Goal: Task Accomplishment & Management: Use online tool/utility

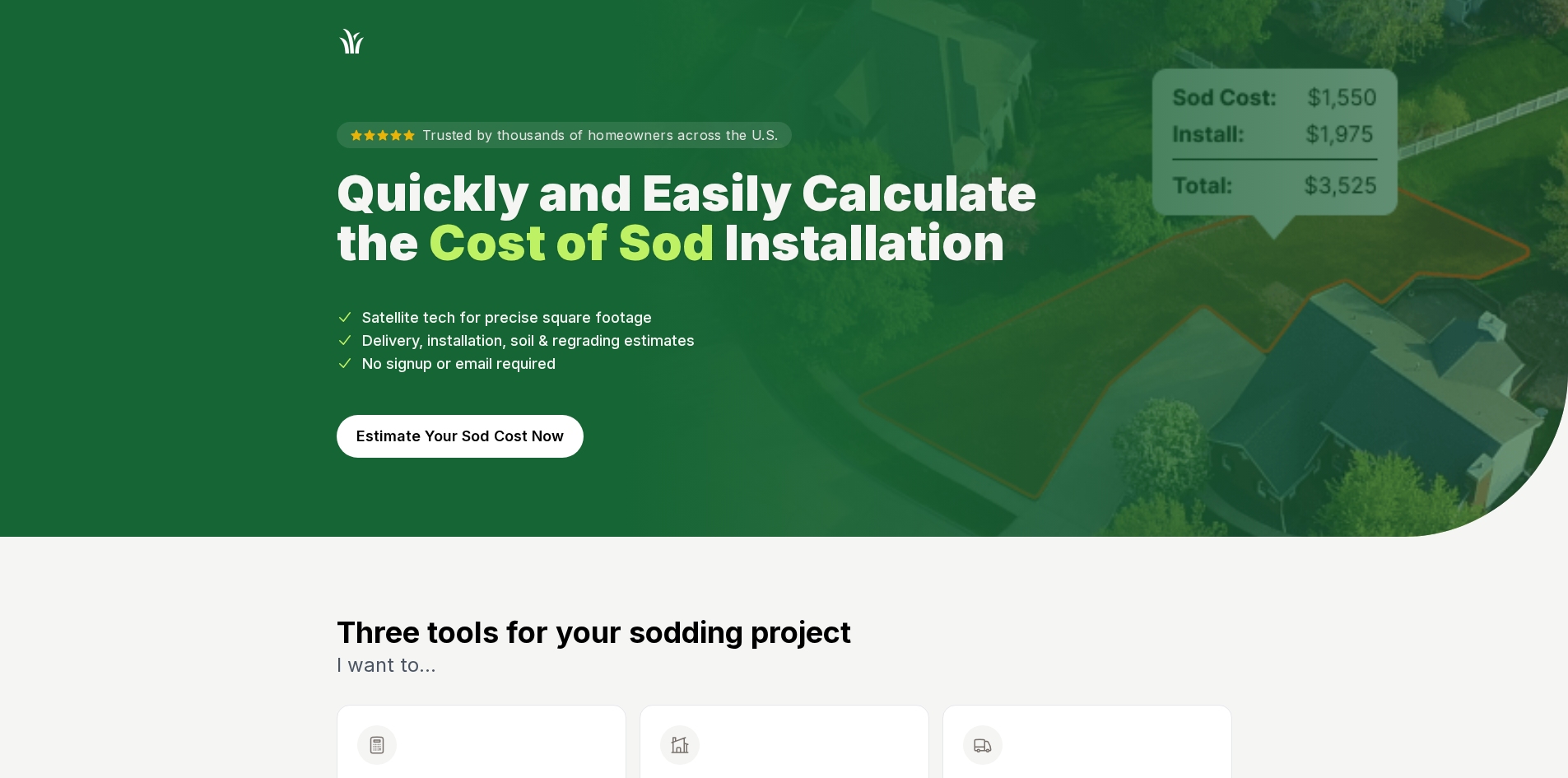
click at [494, 433] on button "Estimate Your Sod Cost Now" at bounding box center [460, 437] width 247 height 43
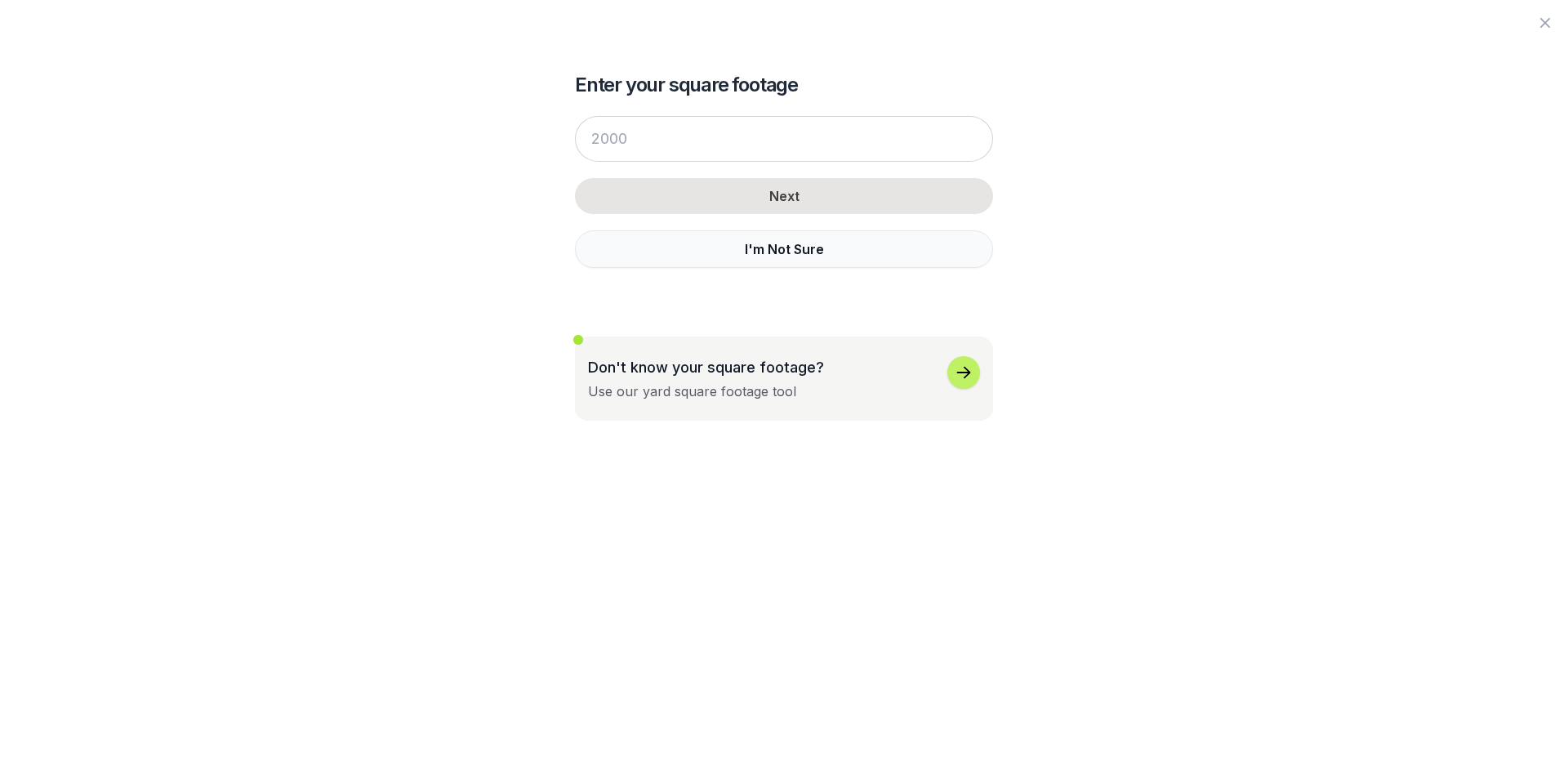
click at [652, 251] on button "I'm Not Sure" at bounding box center [784, 249] width 418 height 38
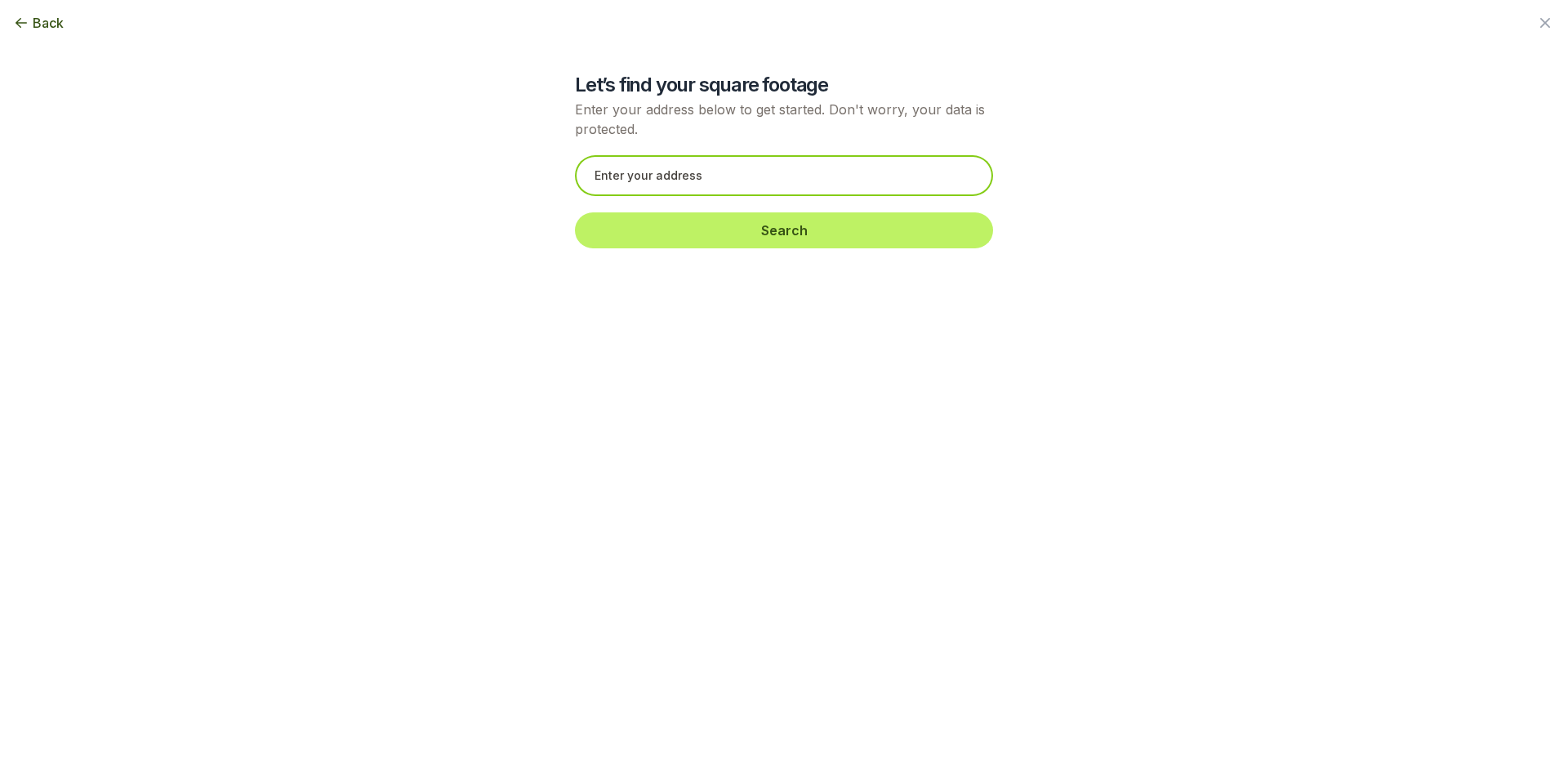
click at [602, 181] on input "text" at bounding box center [784, 176] width 418 height 41
paste input "[STREET_ADDRESS][PERSON_NAME]"
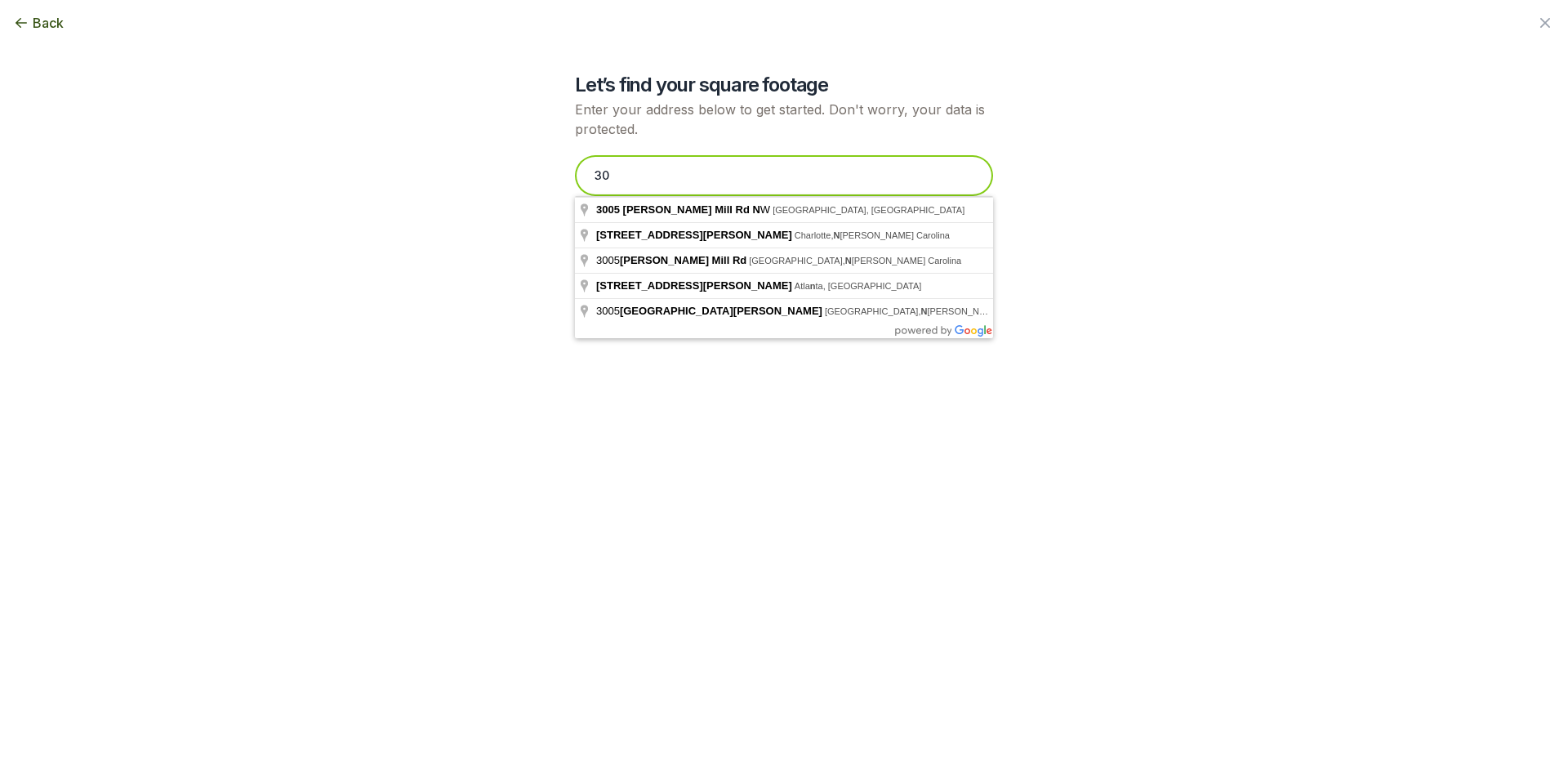
type input "3"
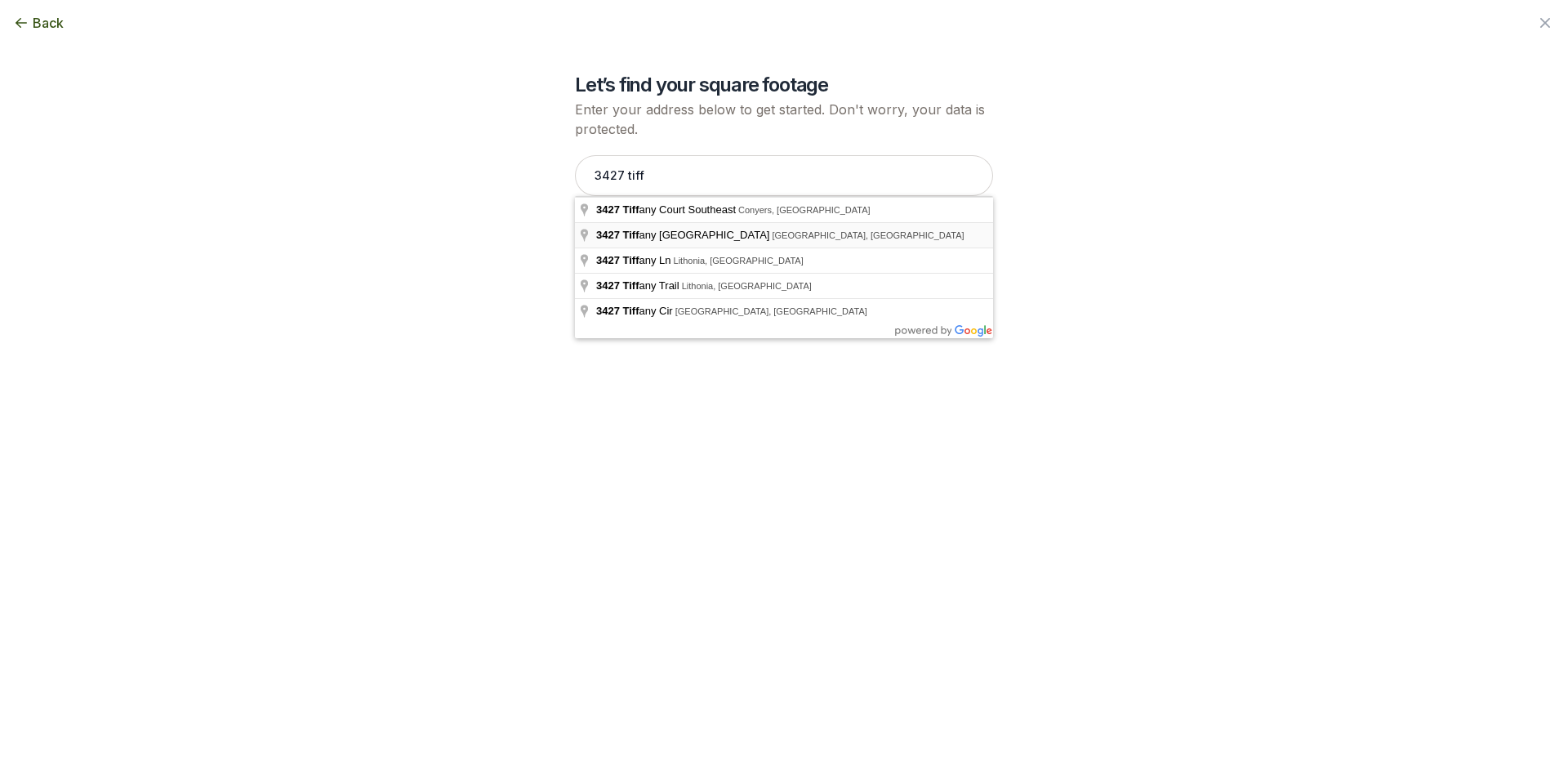
type input "[STREET_ADDRESS][PERSON_NAME]"
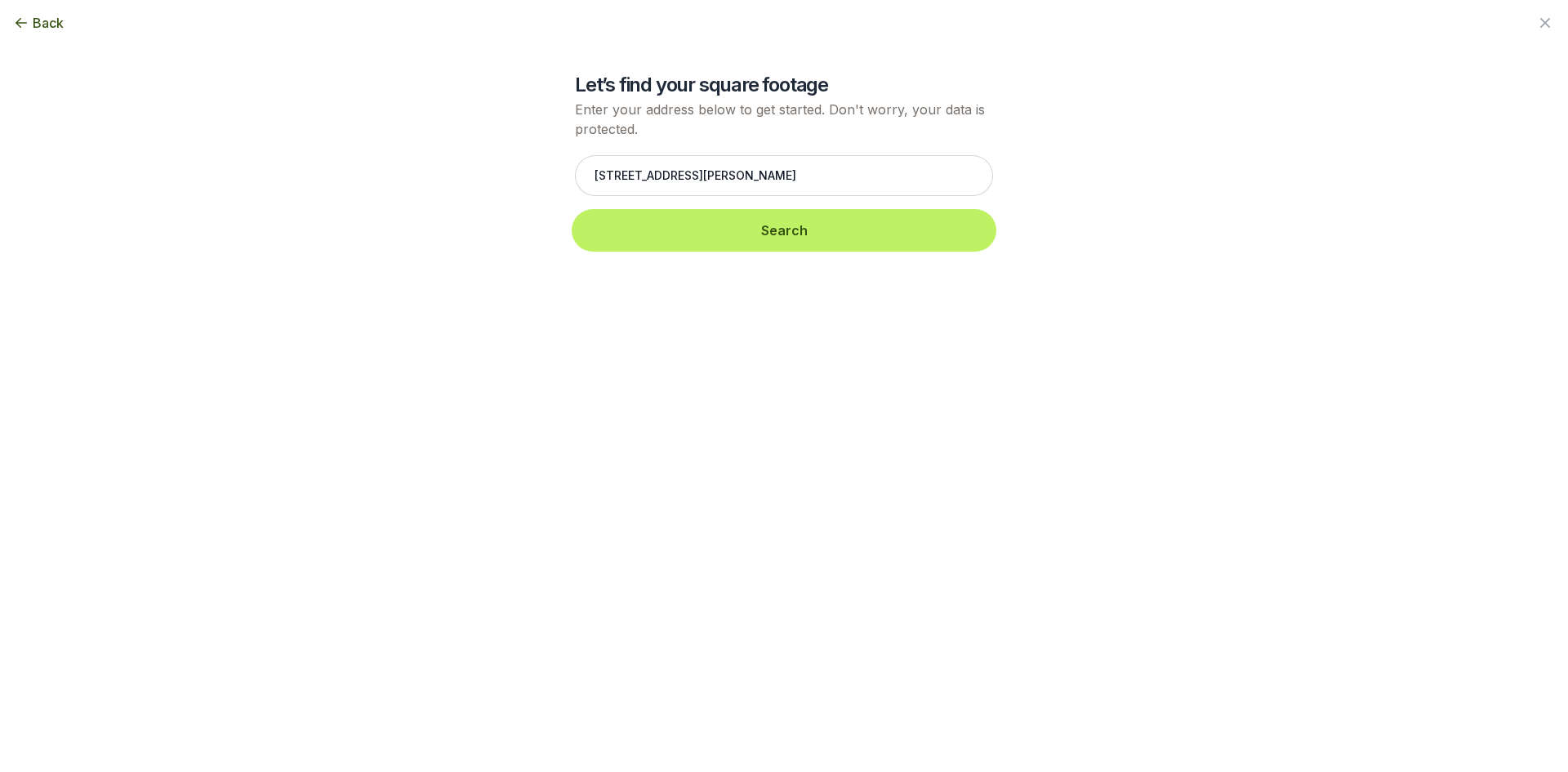
click at [655, 236] on button "Search" at bounding box center [784, 230] width 418 height 36
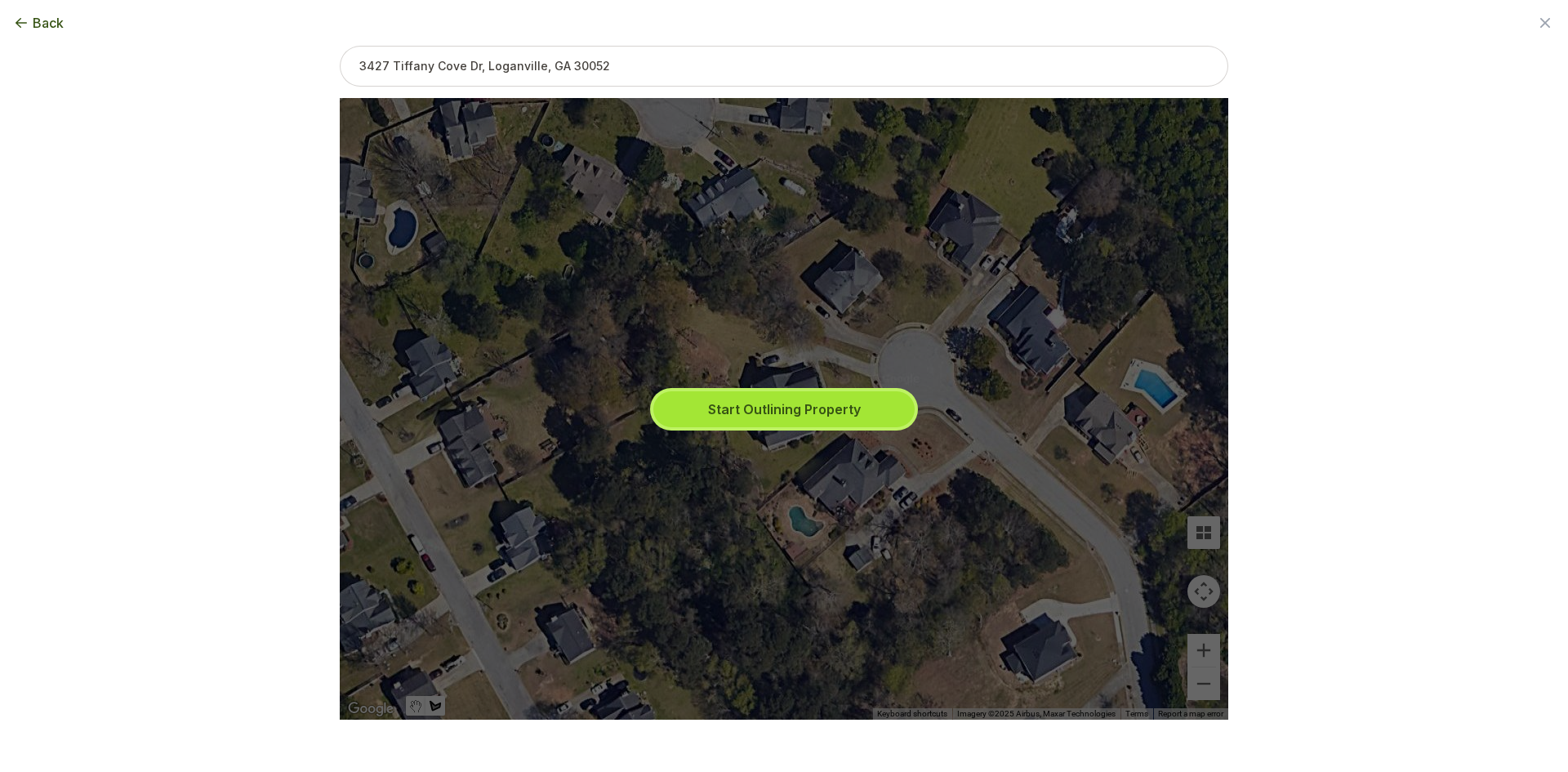
click at [738, 421] on button "Start Outlining Property" at bounding box center [784, 408] width 261 height 36
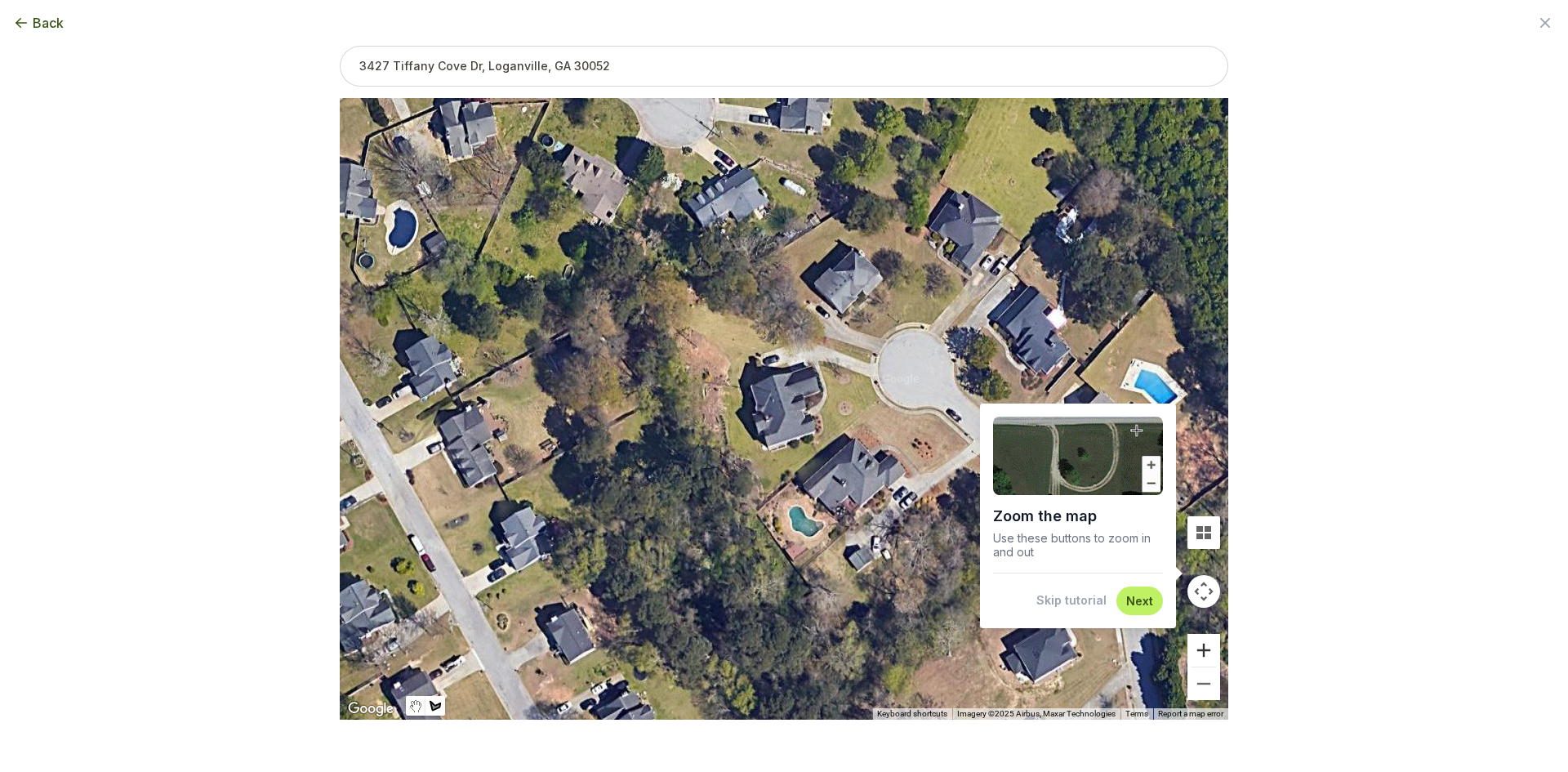
click at [1213, 643] on button "Zoom in" at bounding box center [1203, 650] width 33 height 33
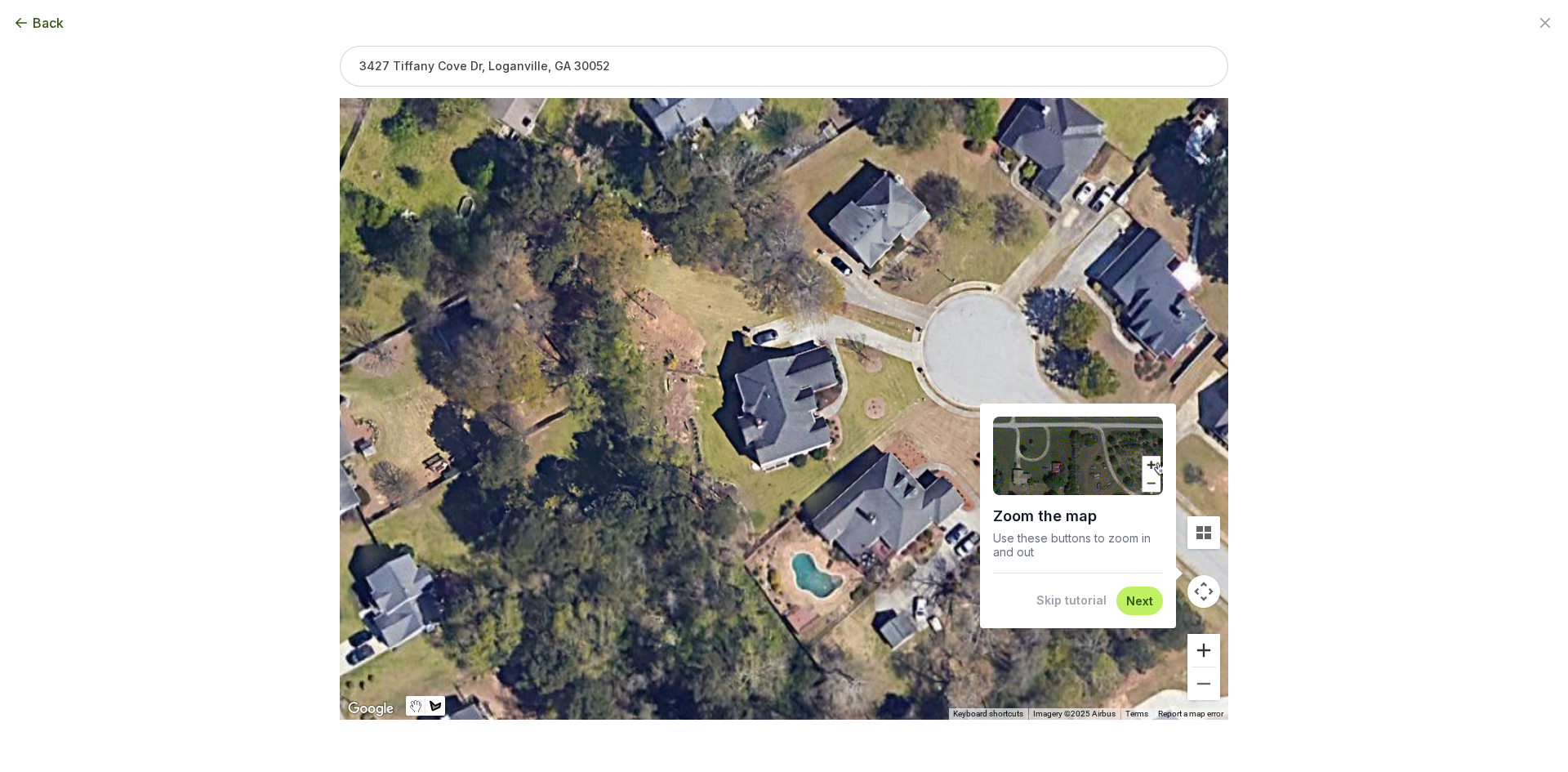
click at [1213, 644] on button "Zoom in" at bounding box center [1203, 650] width 33 height 33
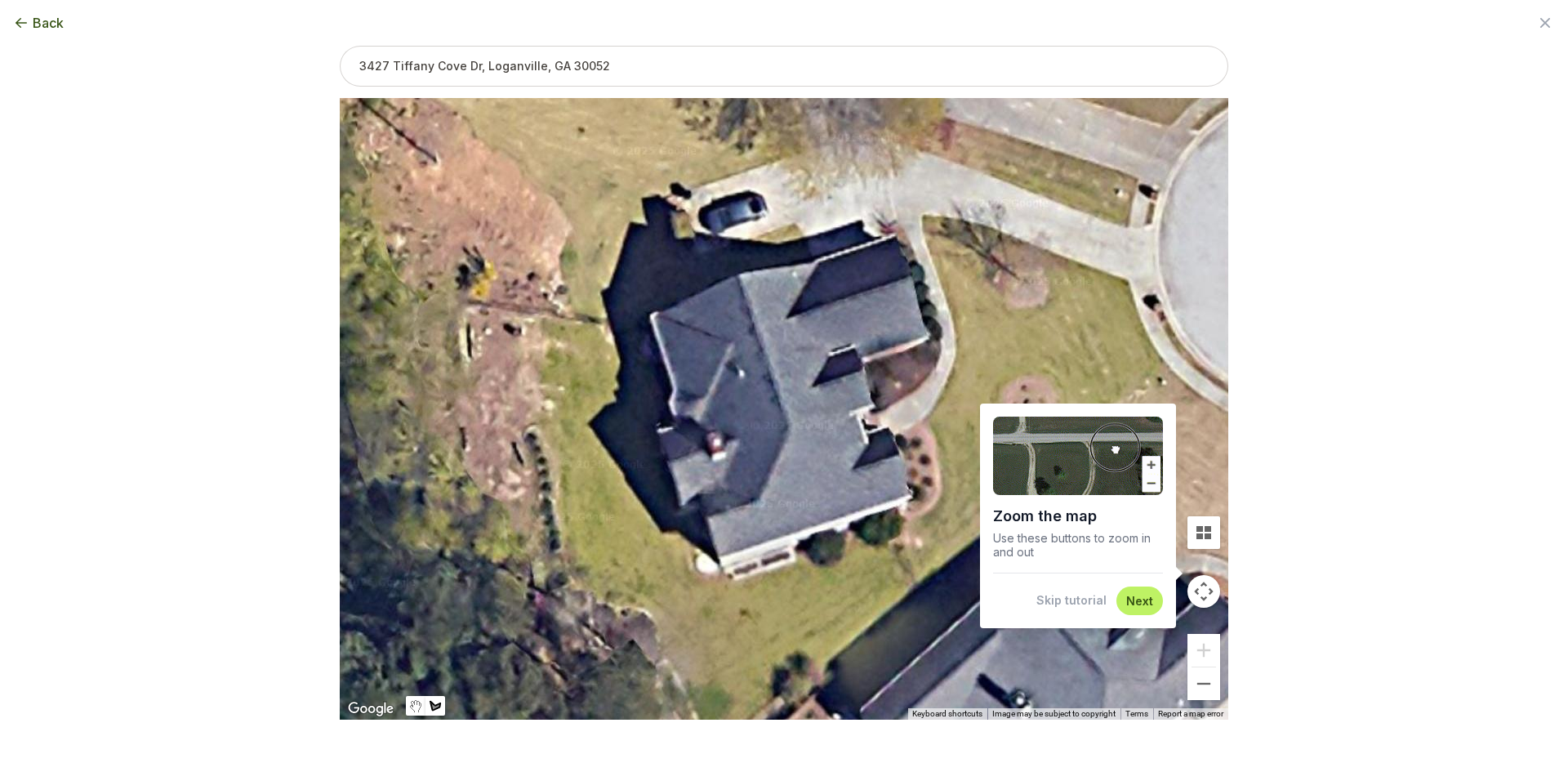
click at [1080, 603] on button "Skip tutorial" at bounding box center [1071, 600] width 70 height 16
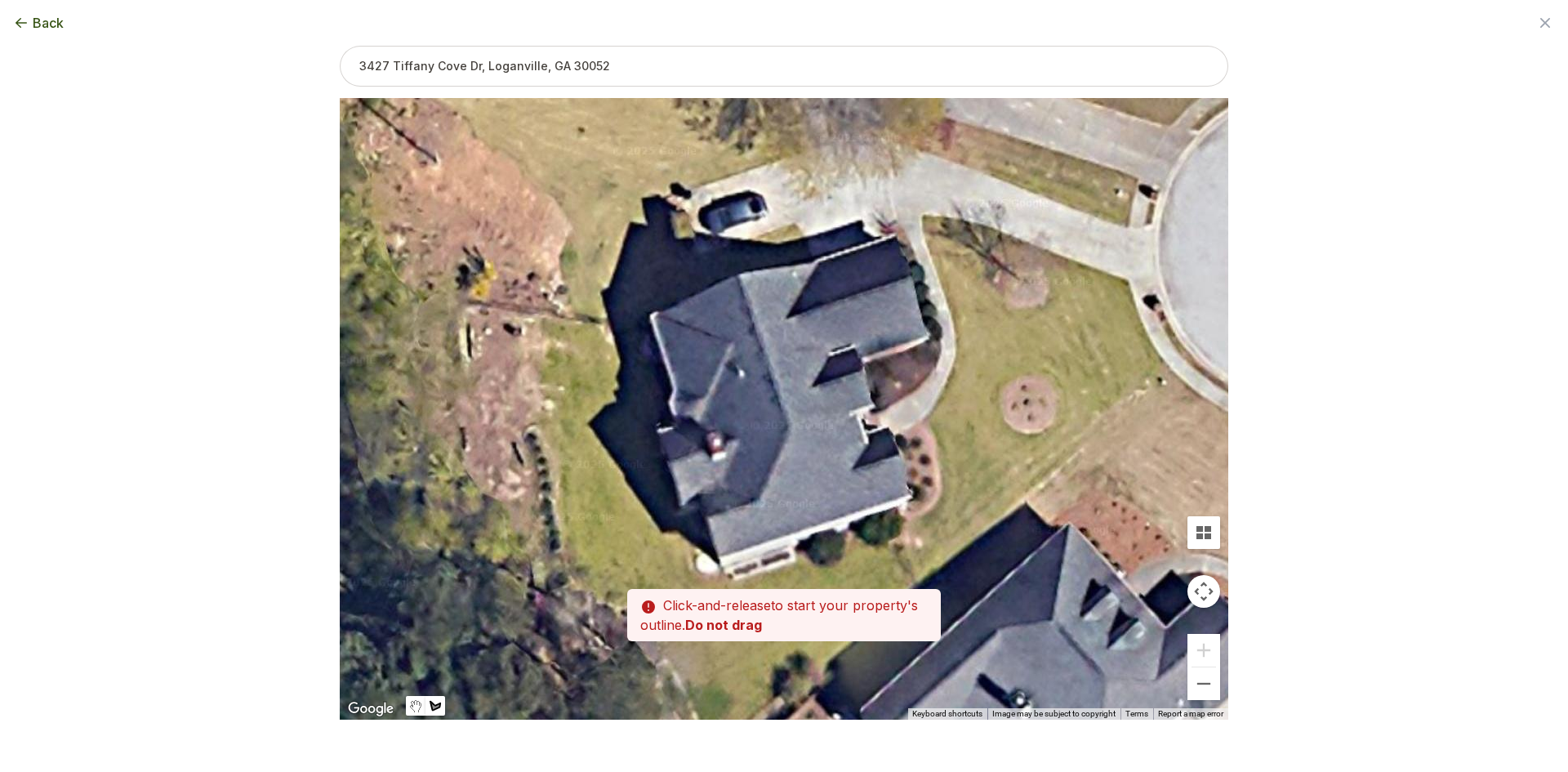
click at [732, 580] on div at bounding box center [784, 409] width 889 height 621
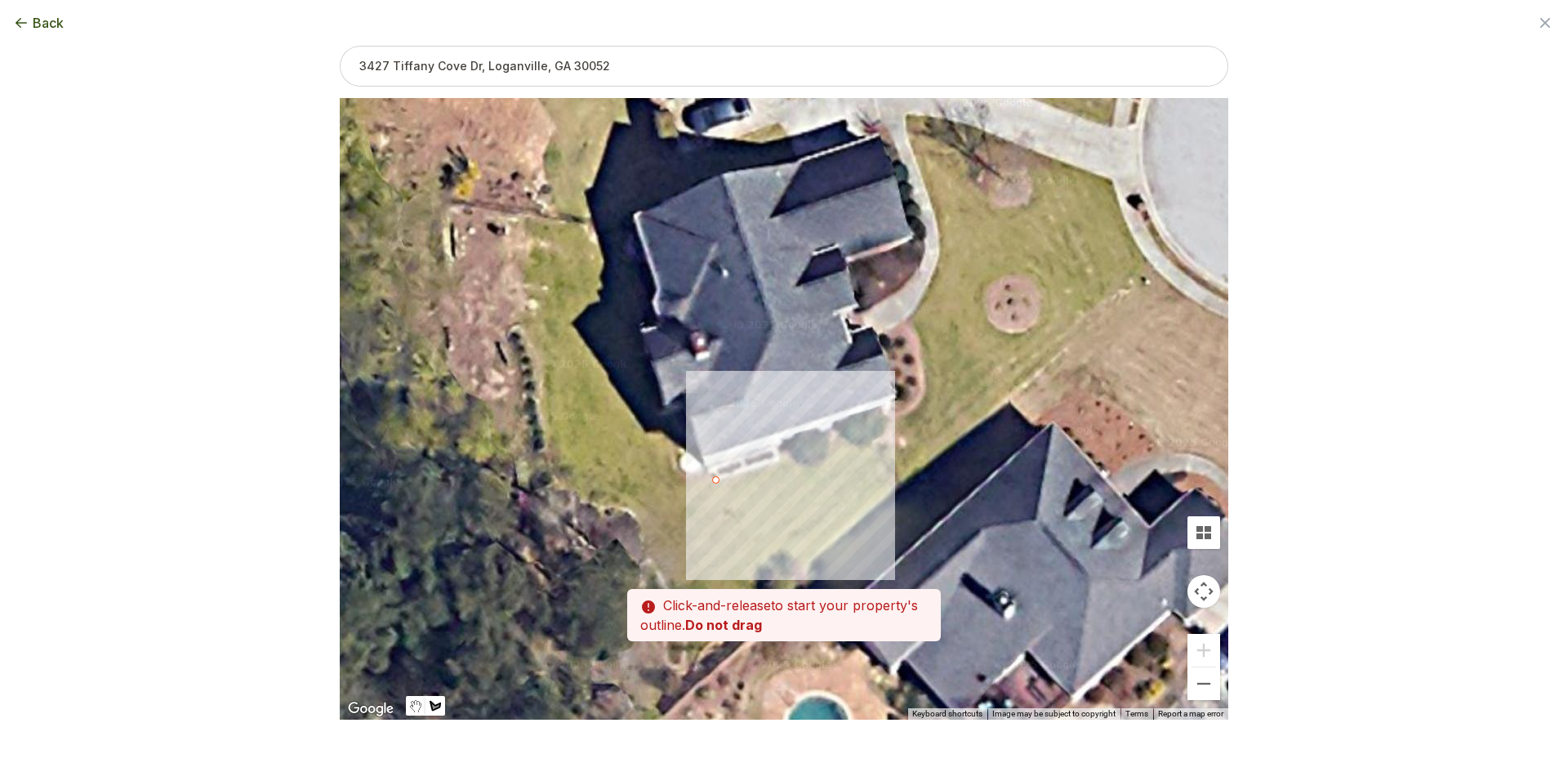
drag, startPoint x: 735, startPoint y: 545, endPoint x: 720, endPoint y: 443, distance: 103.1
click at [720, 443] on div at bounding box center [784, 409] width 889 height 621
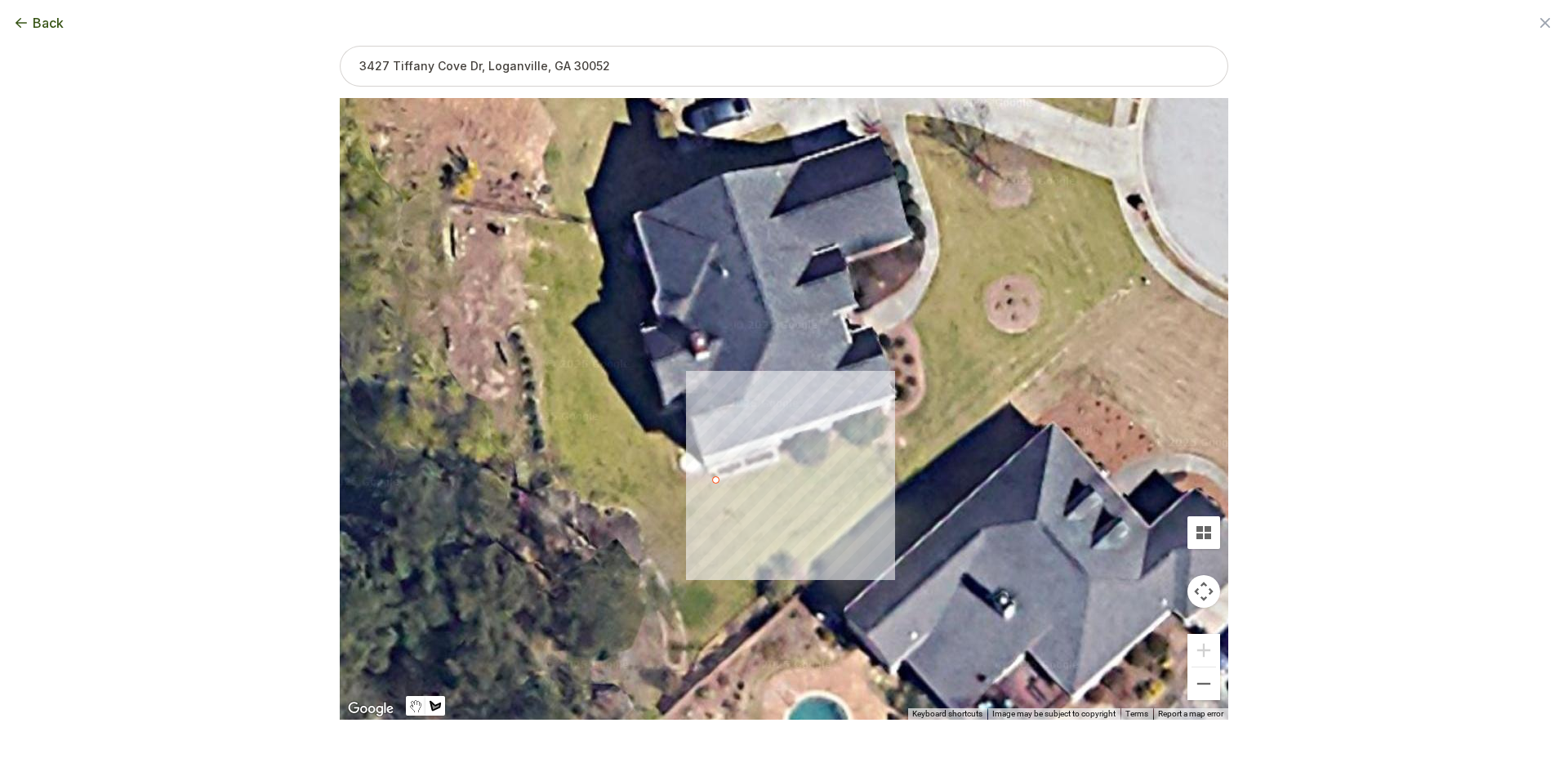
click at [744, 561] on div at bounding box center [784, 409] width 889 height 621
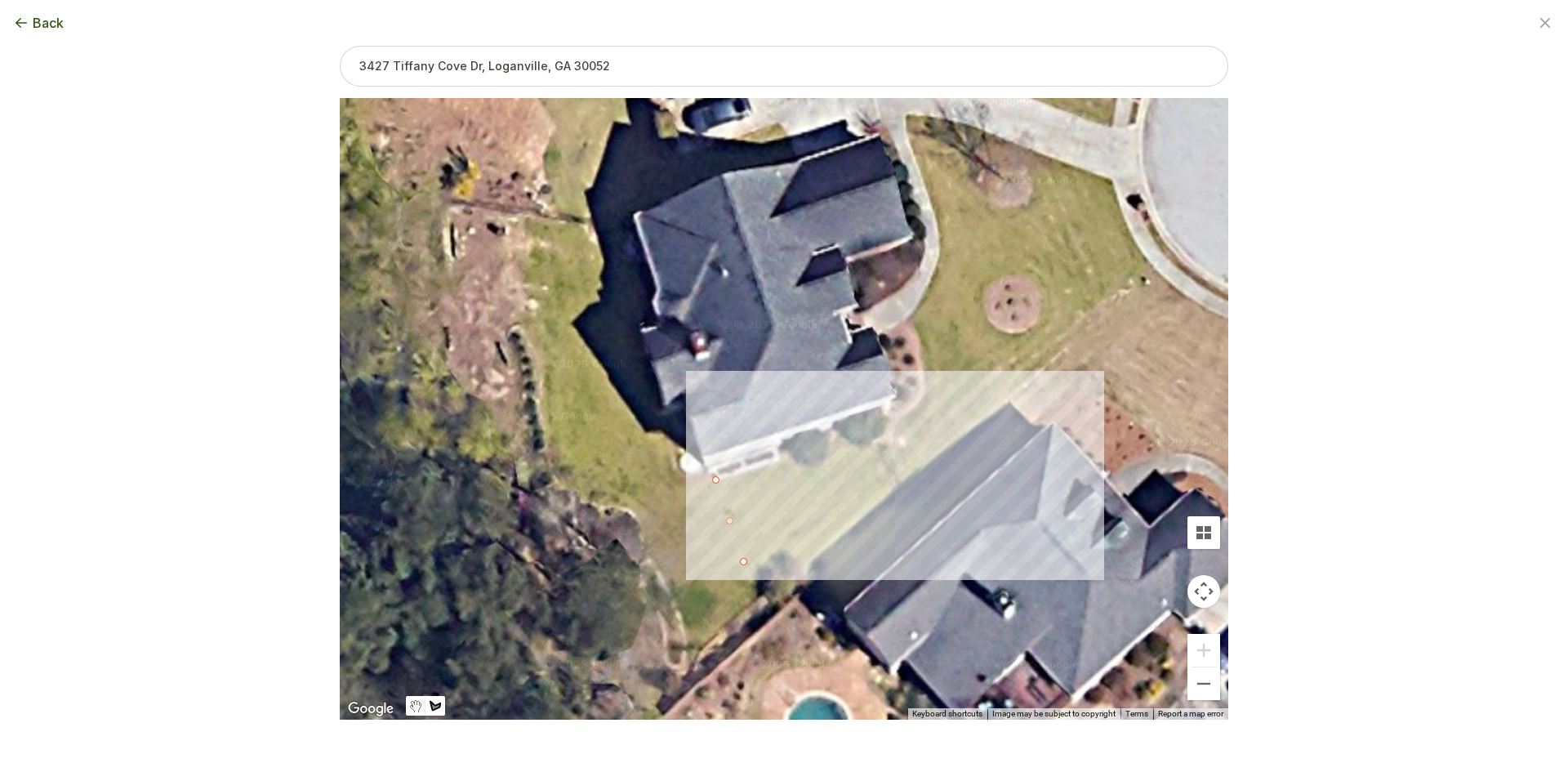
click at [915, 451] on div at bounding box center [784, 409] width 889 height 621
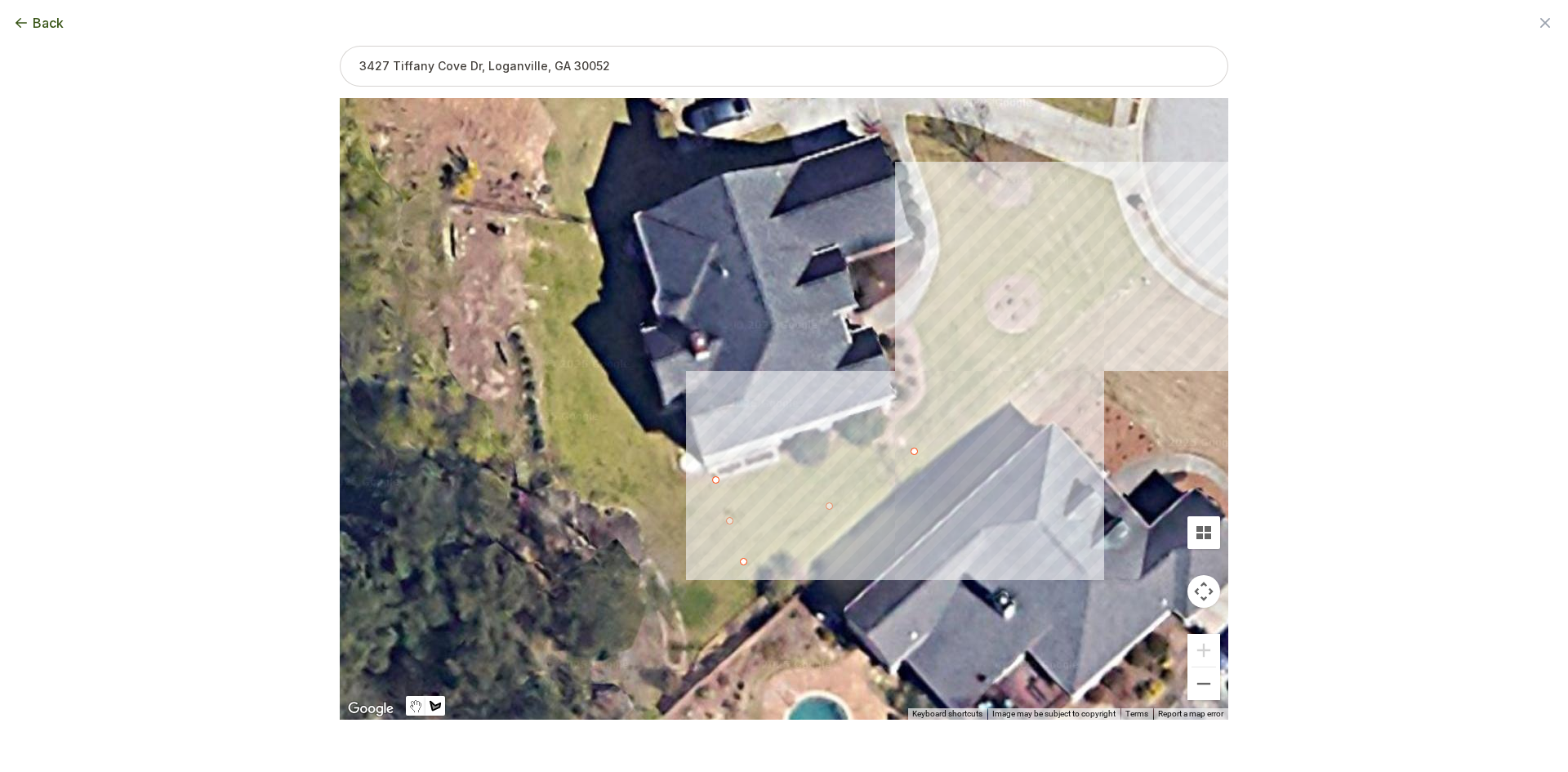
click at [1147, 262] on div at bounding box center [784, 409] width 889 height 621
click at [1133, 236] on div at bounding box center [784, 409] width 889 height 621
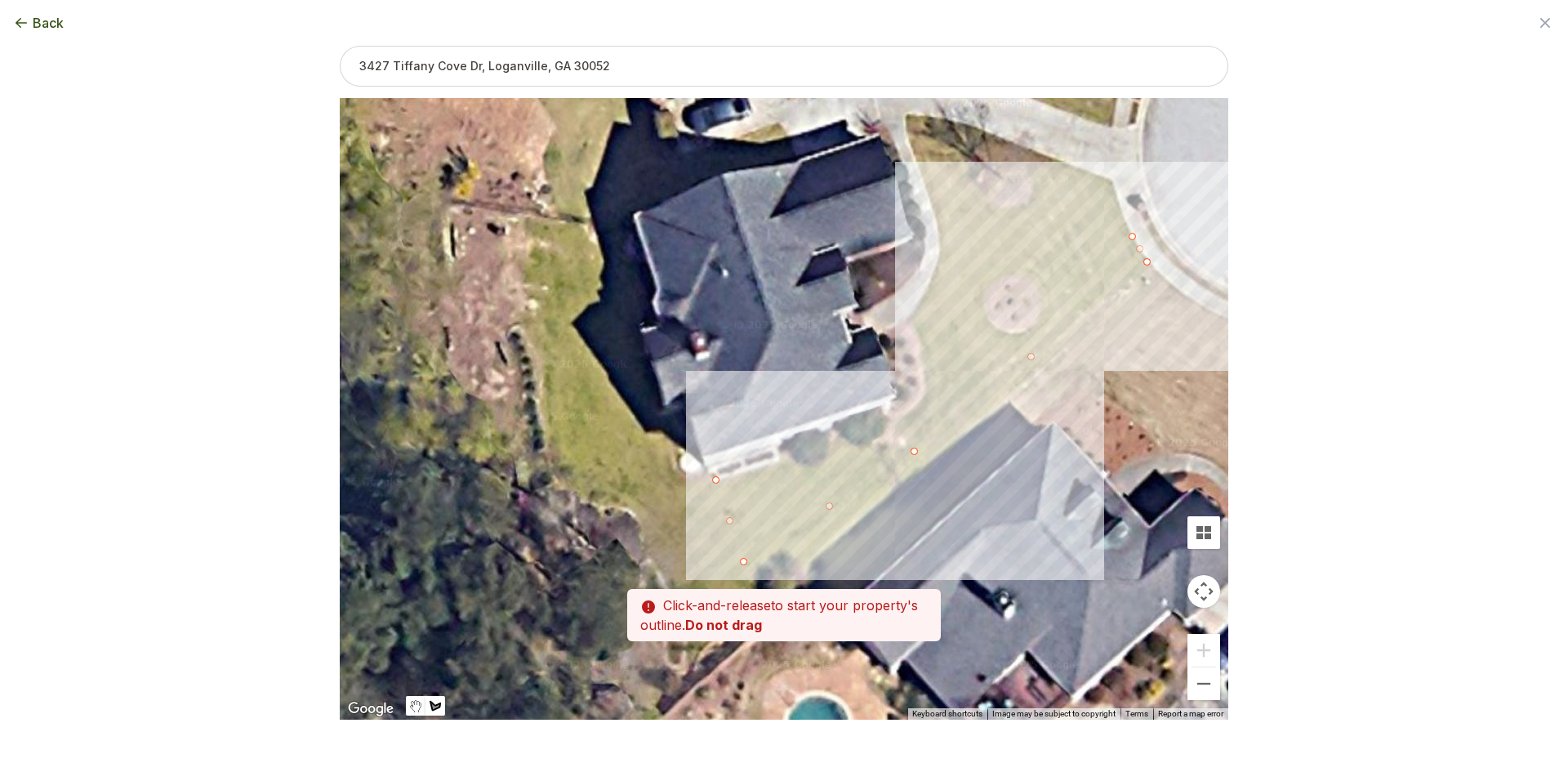
click at [1124, 215] on div at bounding box center [784, 409] width 889 height 621
click at [1113, 179] on div at bounding box center [784, 409] width 889 height 621
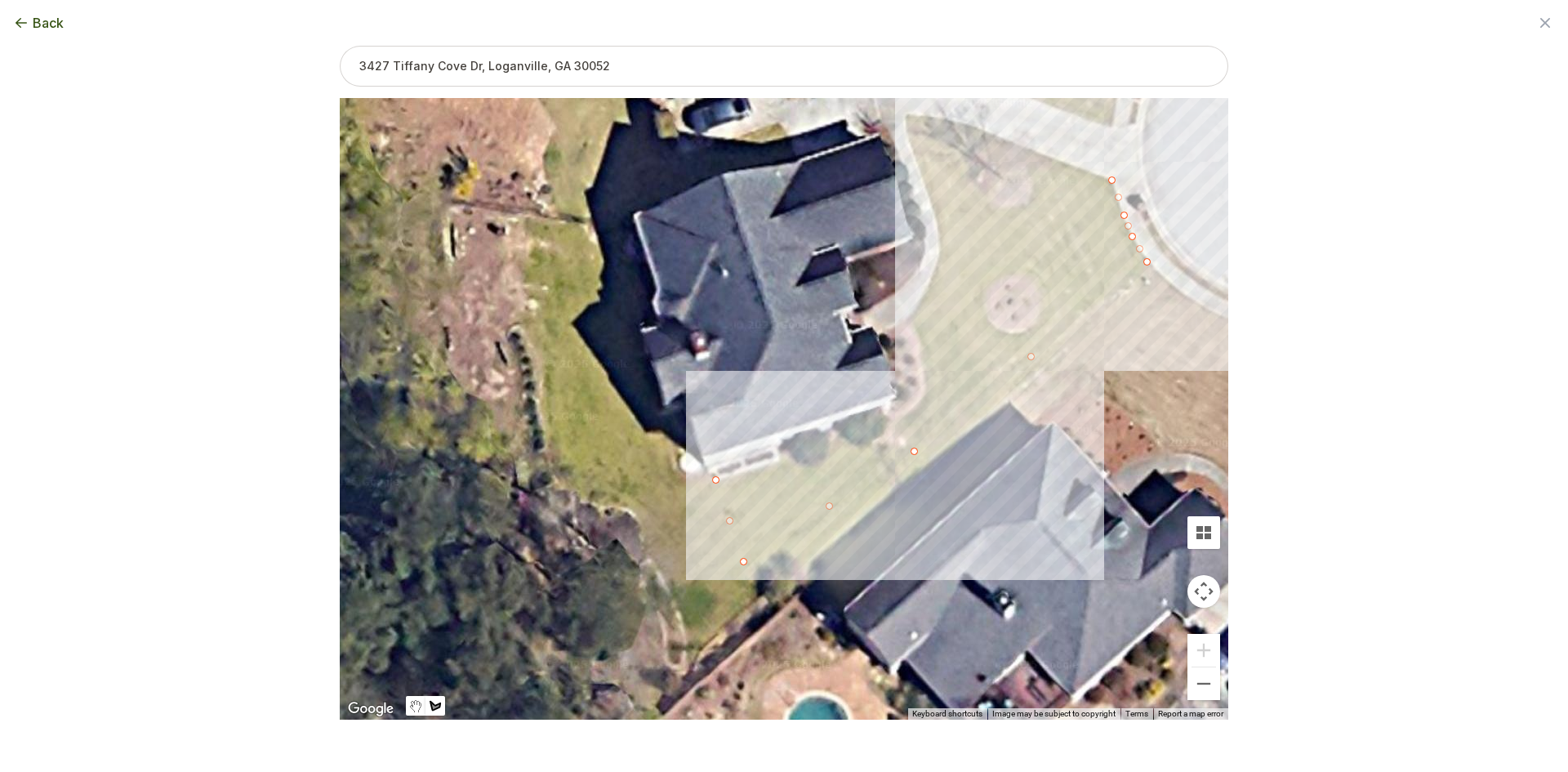
click at [984, 132] on div at bounding box center [784, 409] width 889 height 621
click at [922, 113] on div at bounding box center [784, 409] width 889 height 621
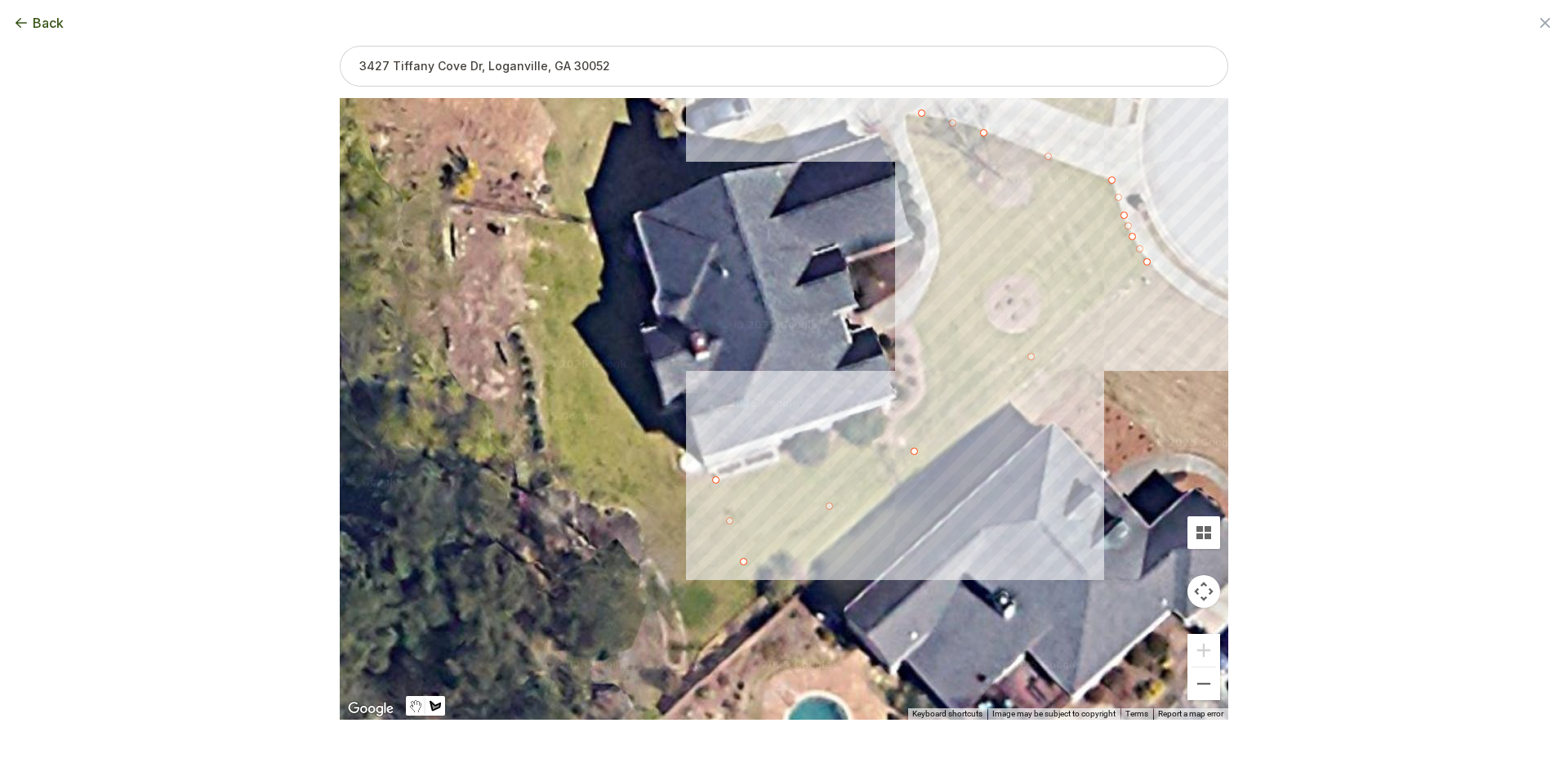
click at [904, 114] on div at bounding box center [784, 409] width 889 height 621
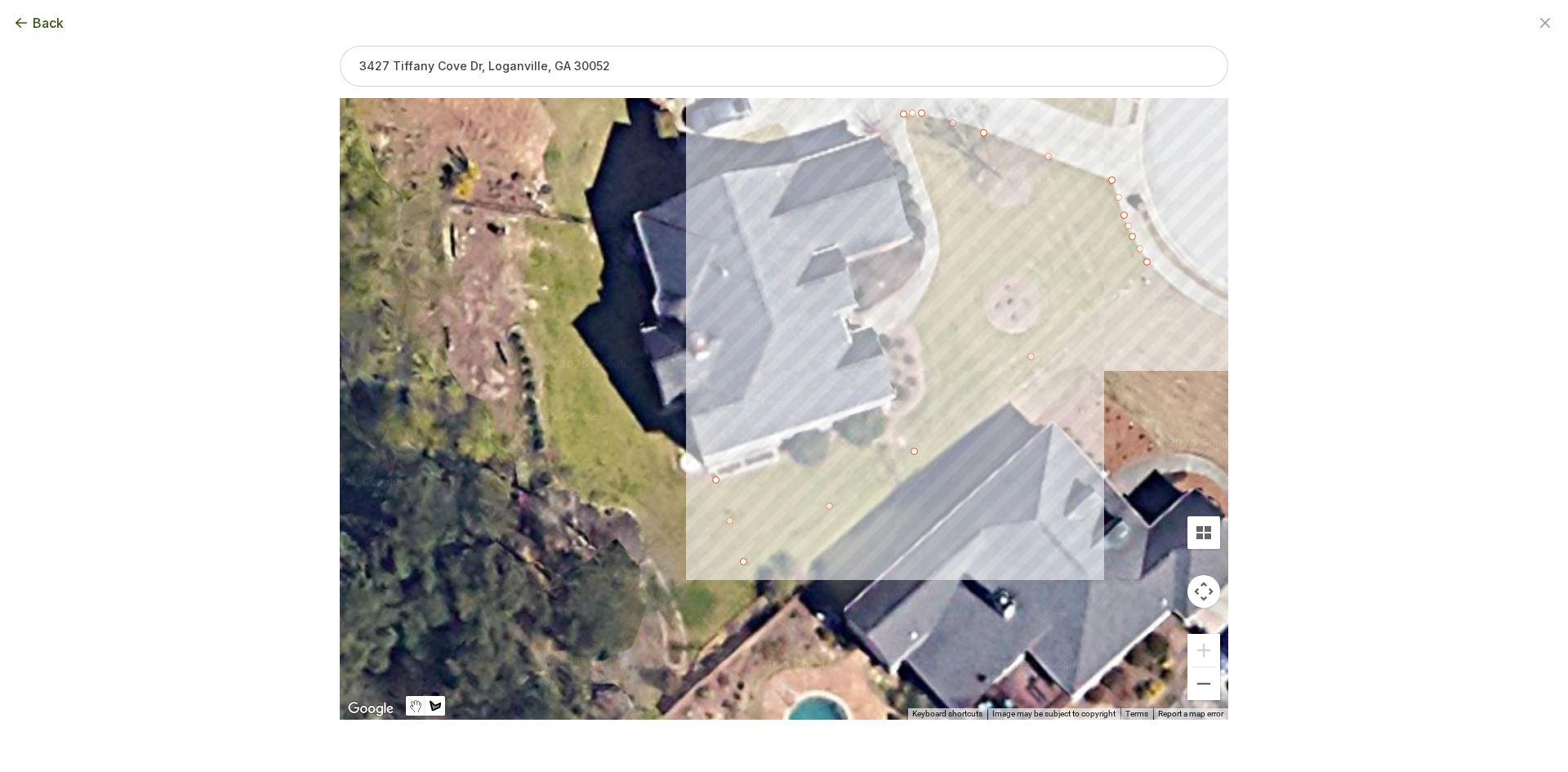
click at [911, 151] on div at bounding box center [784, 409] width 889 height 621
click at [928, 194] on div at bounding box center [784, 409] width 889 height 621
click at [941, 231] on div at bounding box center [784, 409] width 889 height 621
click at [940, 256] on div at bounding box center [784, 409] width 889 height 621
click at [933, 281] on div at bounding box center [784, 409] width 889 height 621
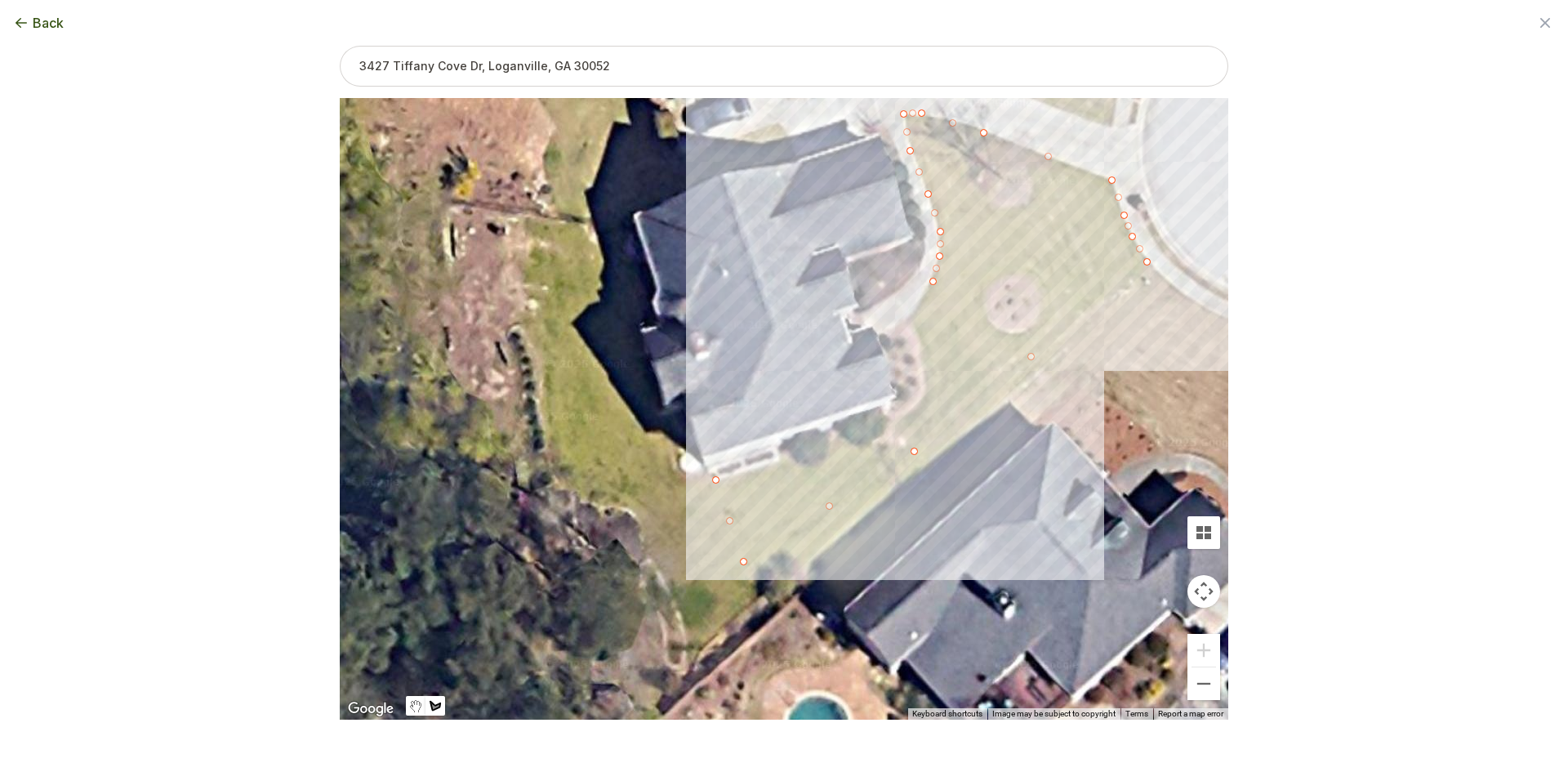
click at [907, 318] on div at bounding box center [784, 409] width 889 height 621
click at [918, 329] on div at bounding box center [784, 409] width 889 height 621
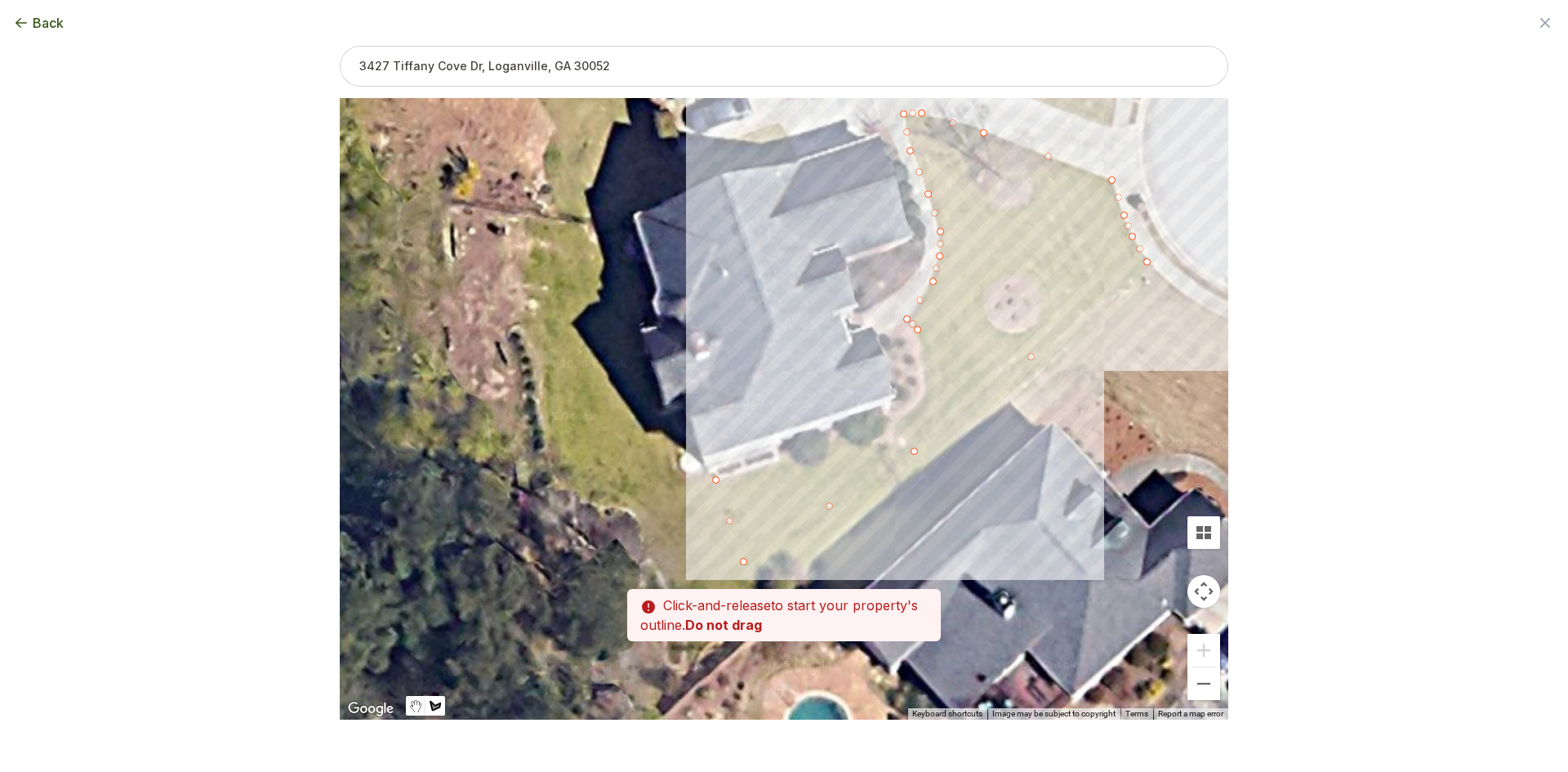
click at [920, 354] on div at bounding box center [784, 409] width 889 height 621
click at [922, 381] on div at bounding box center [784, 409] width 889 height 621
click at [927, 400] on div at bounding box center [784, 409] width 889 height 621
click at [905, 414] on div at bounding box center [784, 409] width 889 height 621
click at [891, 421] on div at bounding box center [784, 409] width 889 height 621
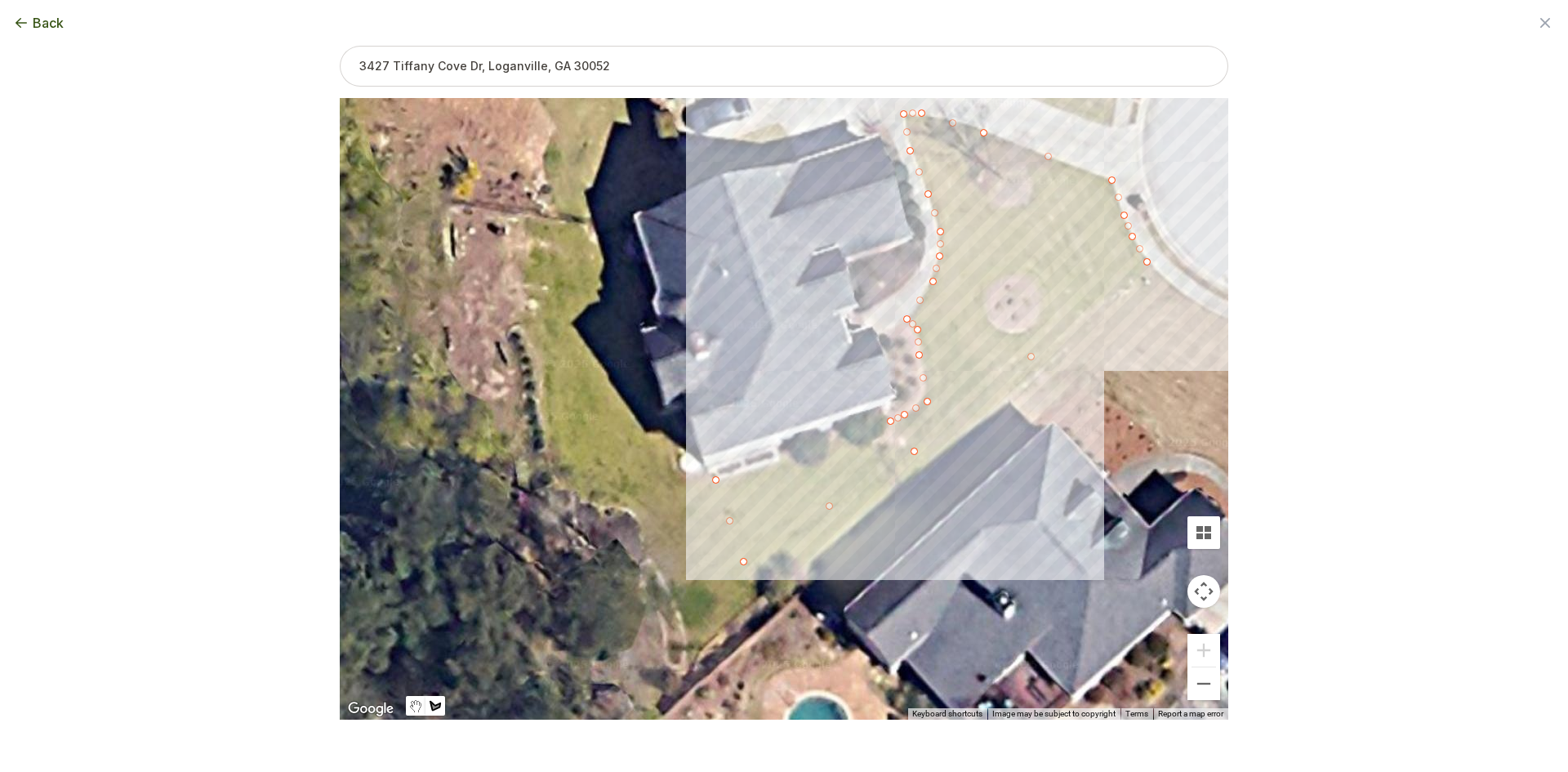
click at [873, 442] on div at bounding box center [784, 409] width 889 height 621
click at [832, 437] on div at bounding box center [784, 409] width 889 height 621
click at [823, 456] on div at bounding box center [784, 409] width 889 height 621
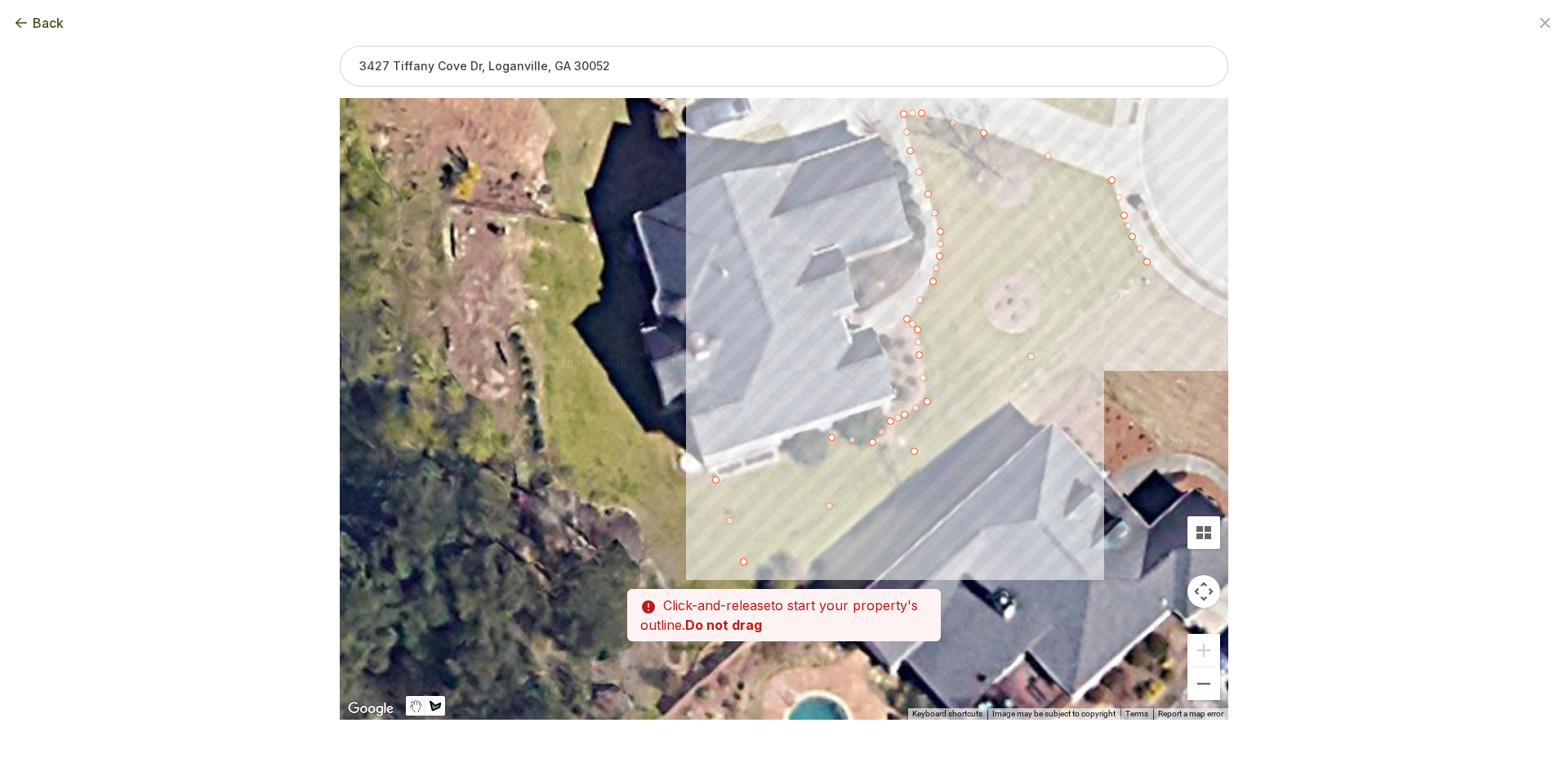
click at [820, 464] on div at bounding box center [784, 409] width 889 height 621
click at [794, 455] on div at bounding box center [784, 409] width 889 height 621
click at [769, 465] on div at bounding box center [784, 409] width 889 height 621
click at [714, 480] on div at bounding box center [784, 409] width 889 height 621
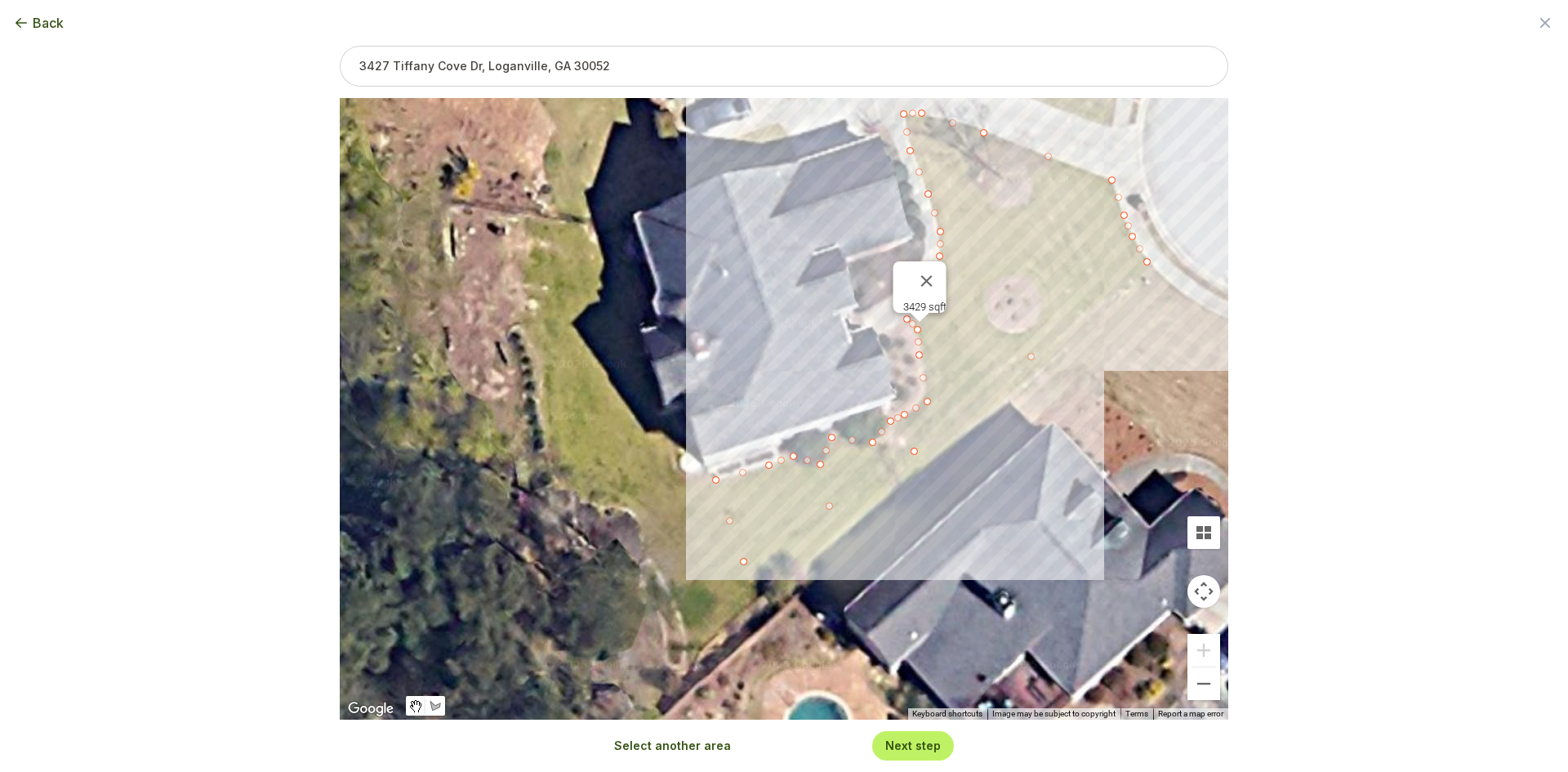
drag, startPoint x: 706, startPoint y: 406, endPoint x: 796, endPoint y: 621, distance: 233.1
click at [807, 643] on div "3429 sqft" at bounding box center [784, 409] width 889 height 621
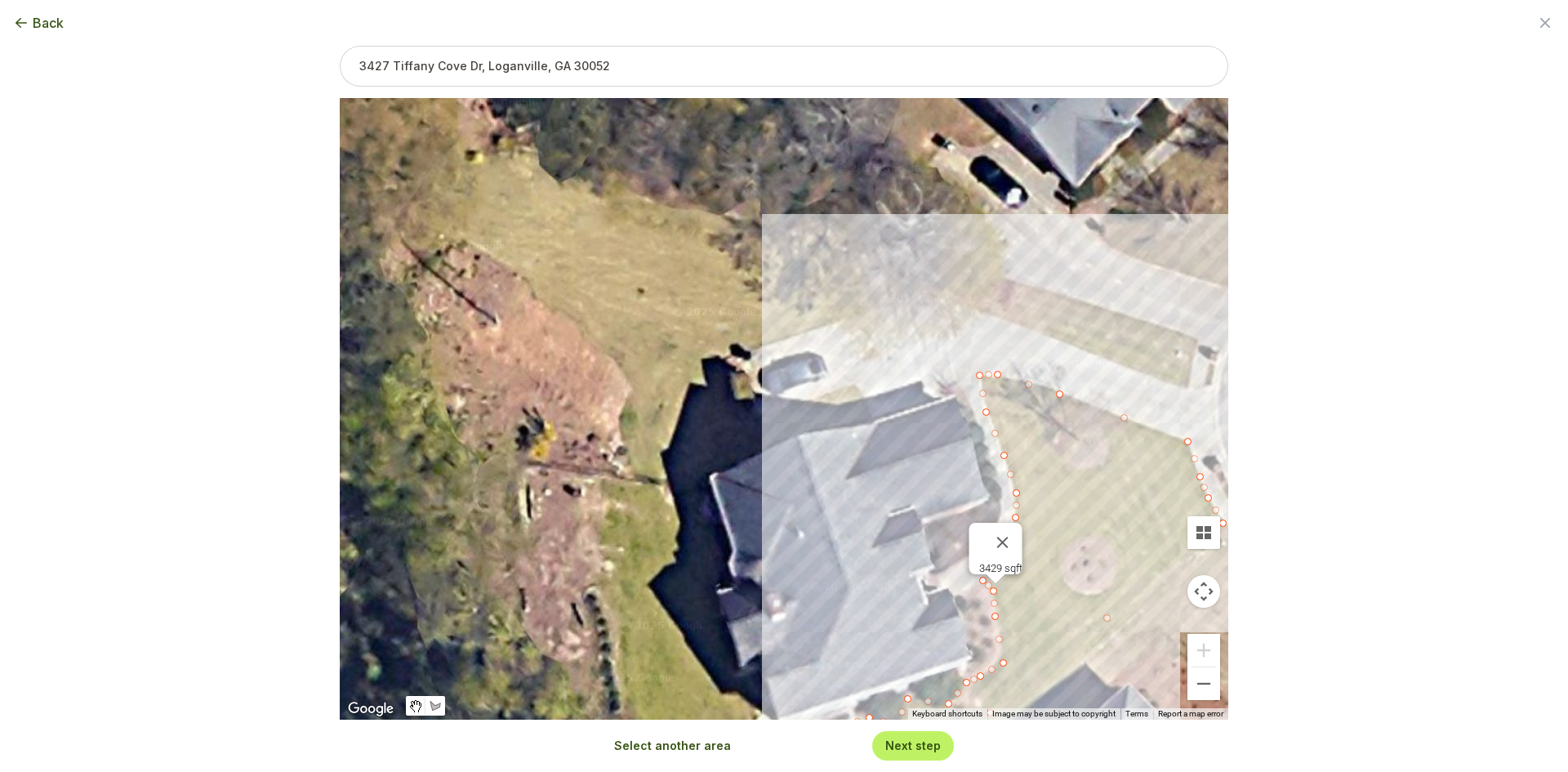
drag, startPoint x: 746, startPoint y: 318, endPoint x: 821, endPoint y: 571, distance: 263.9
click at [821, 571] on div "3429 sqft" at bounding box center [784, 409] width 889 height 621
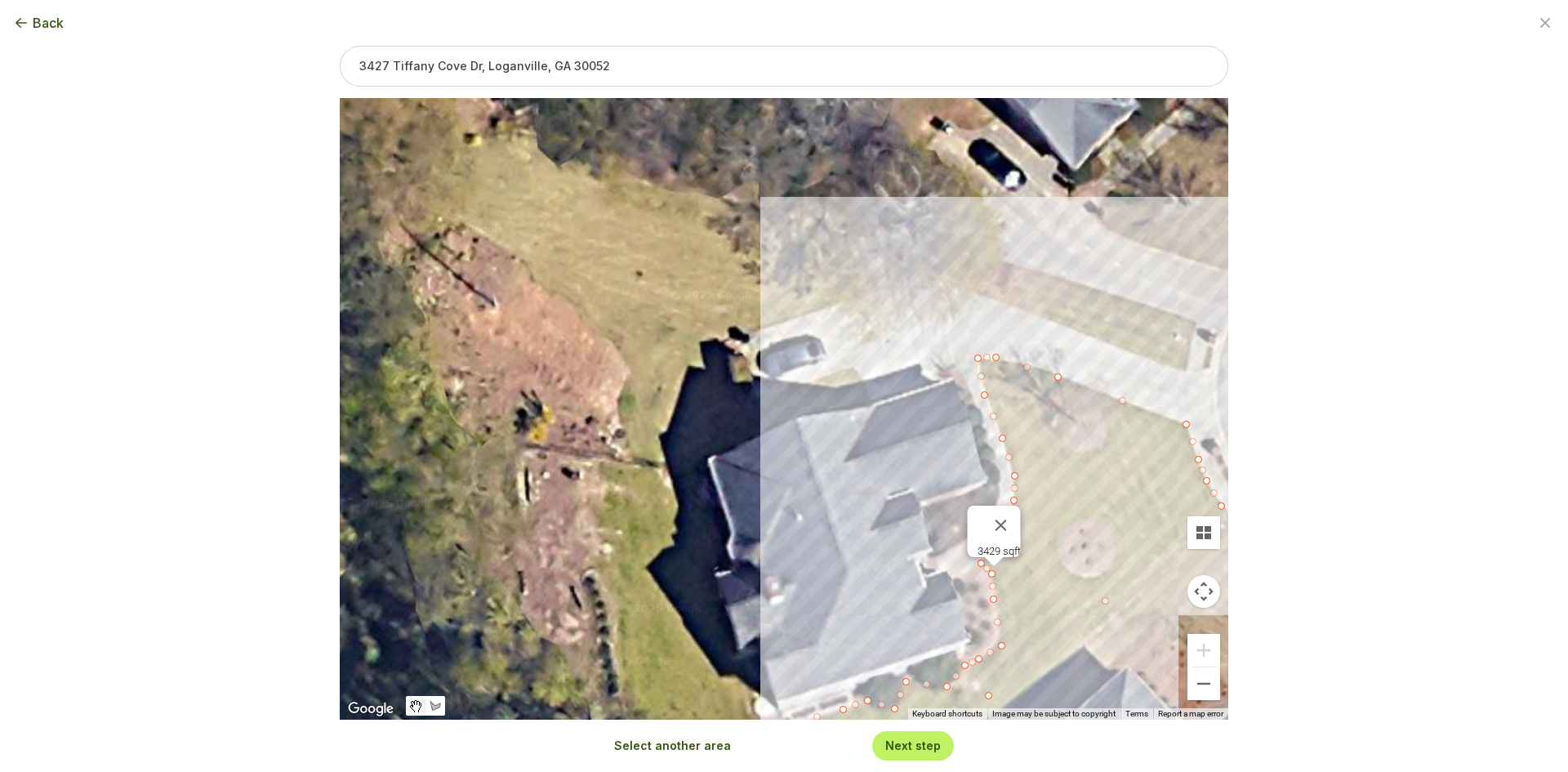
click at [682, 752] on button "Select another area" at bounding box center [672, 745] width 117 height 16
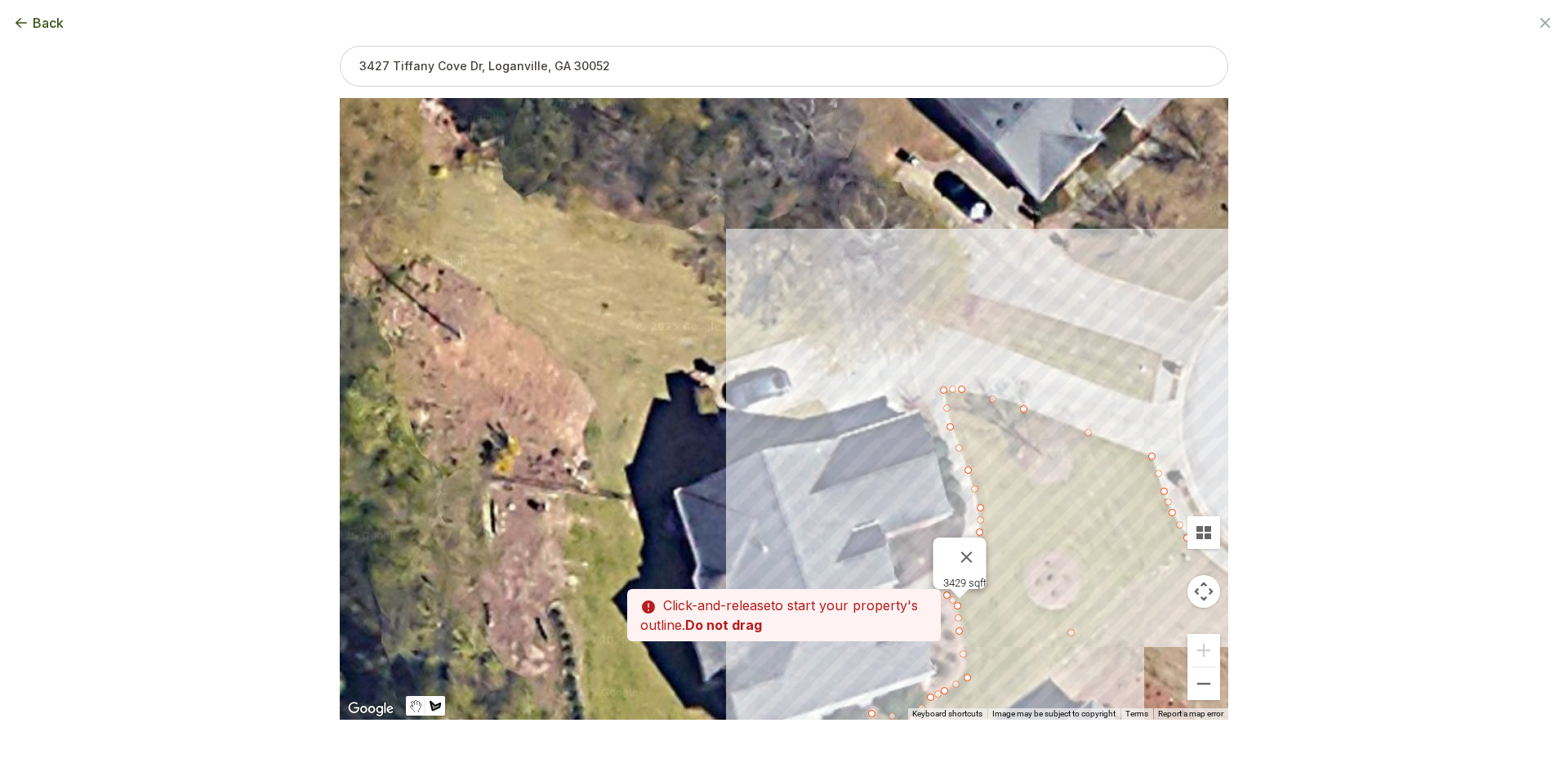
drag, startPoint x: 873, startPoint y: 579, endPoint x: 817, endPoint y: 631, distance: 76.4
click at [822, 635] on div "Zoom the map Use these buttons to zoom in and out Skip tutorial Next ← Move lef…" at bounding box center [784, 356] width 889 height 621
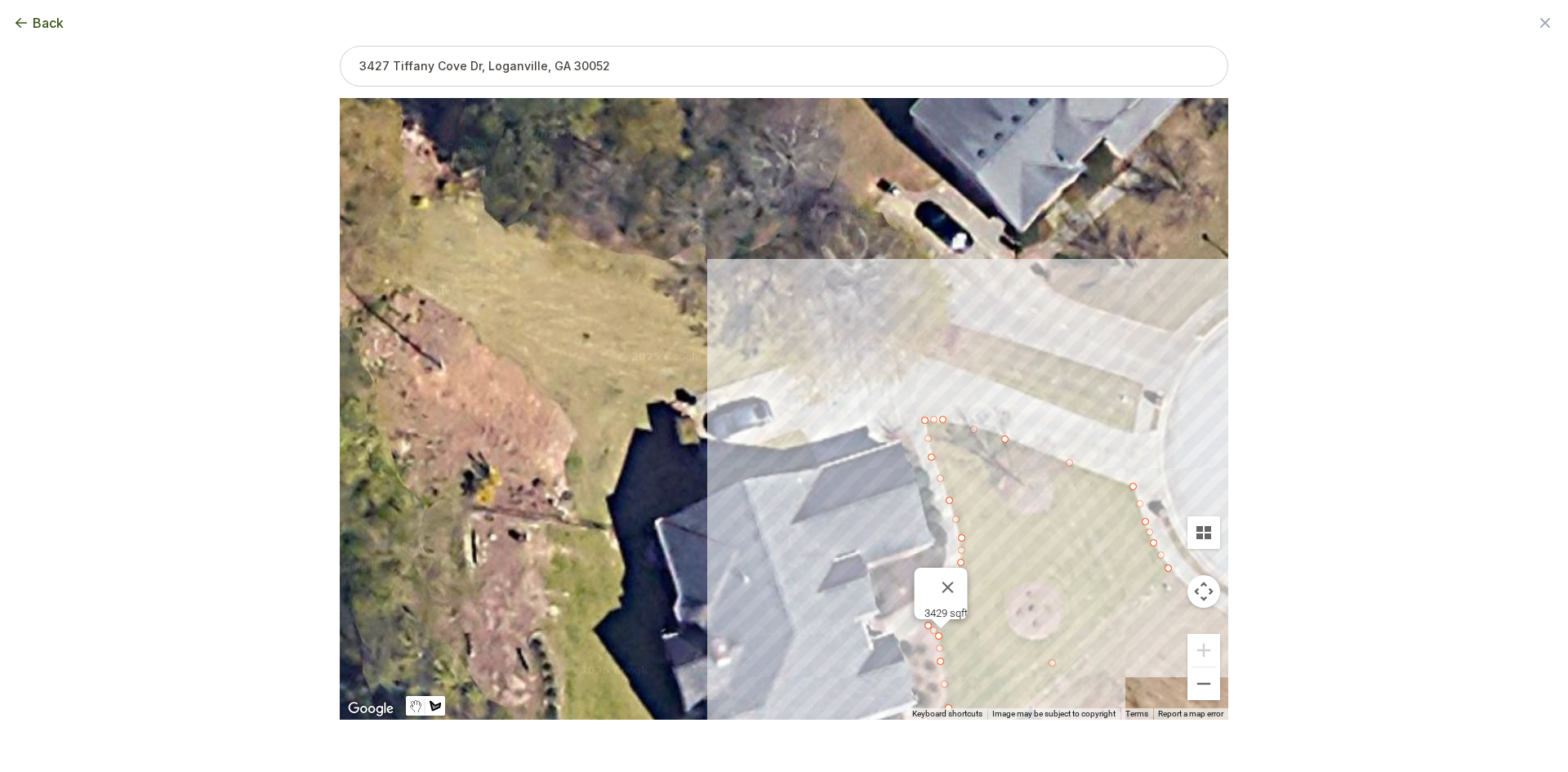
click at [798, 426] on div at bounding box center [784, 409] width 889 height 621
click at [819, 465] on div at bounding box center [784, 409] width 889 height 621
click at [749, 476] on div at bounding box center [784, 409] width 889 height 621
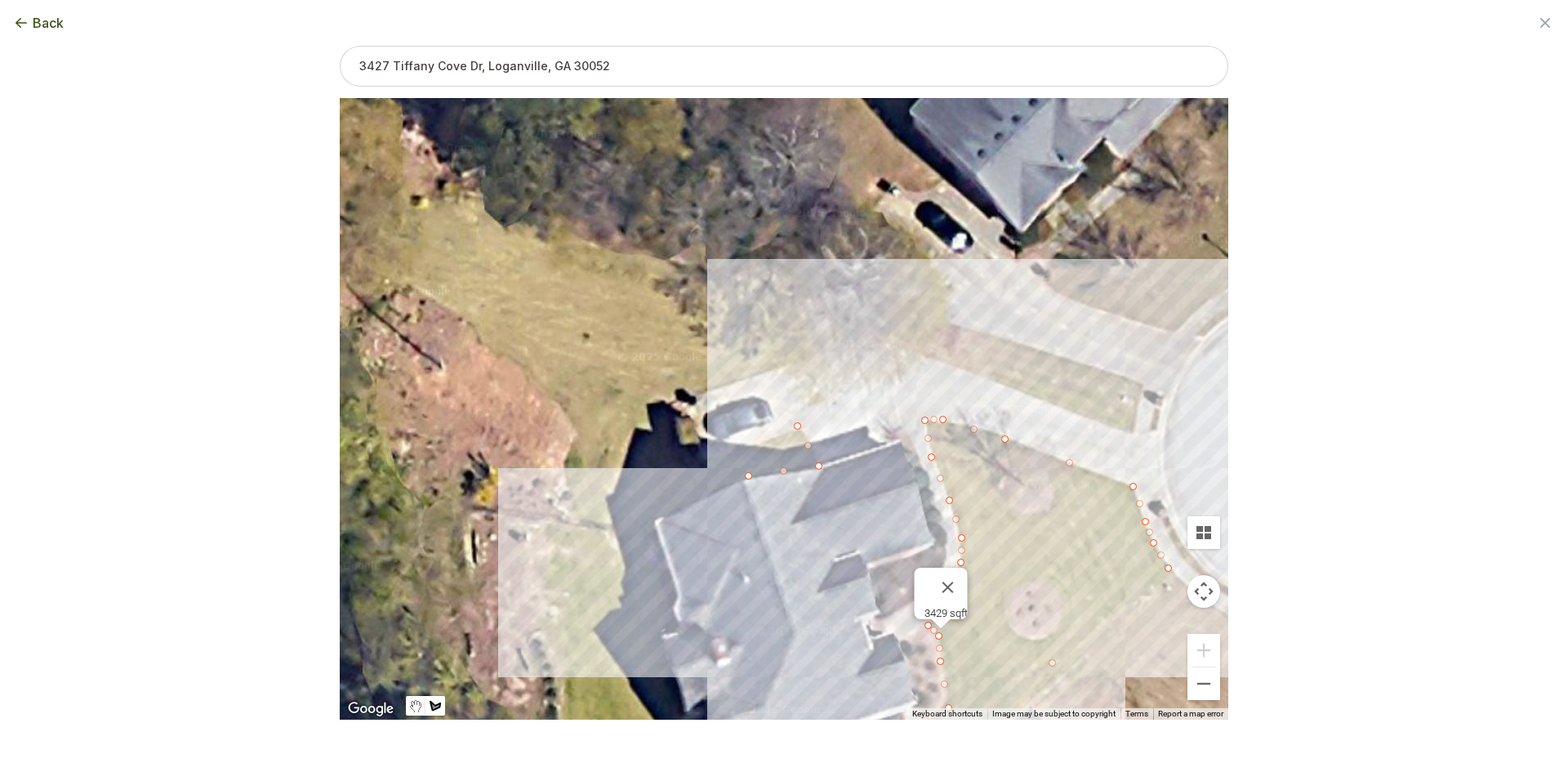
click at [655, 518] on div at bounding box center [784, 409] width 889 height 621
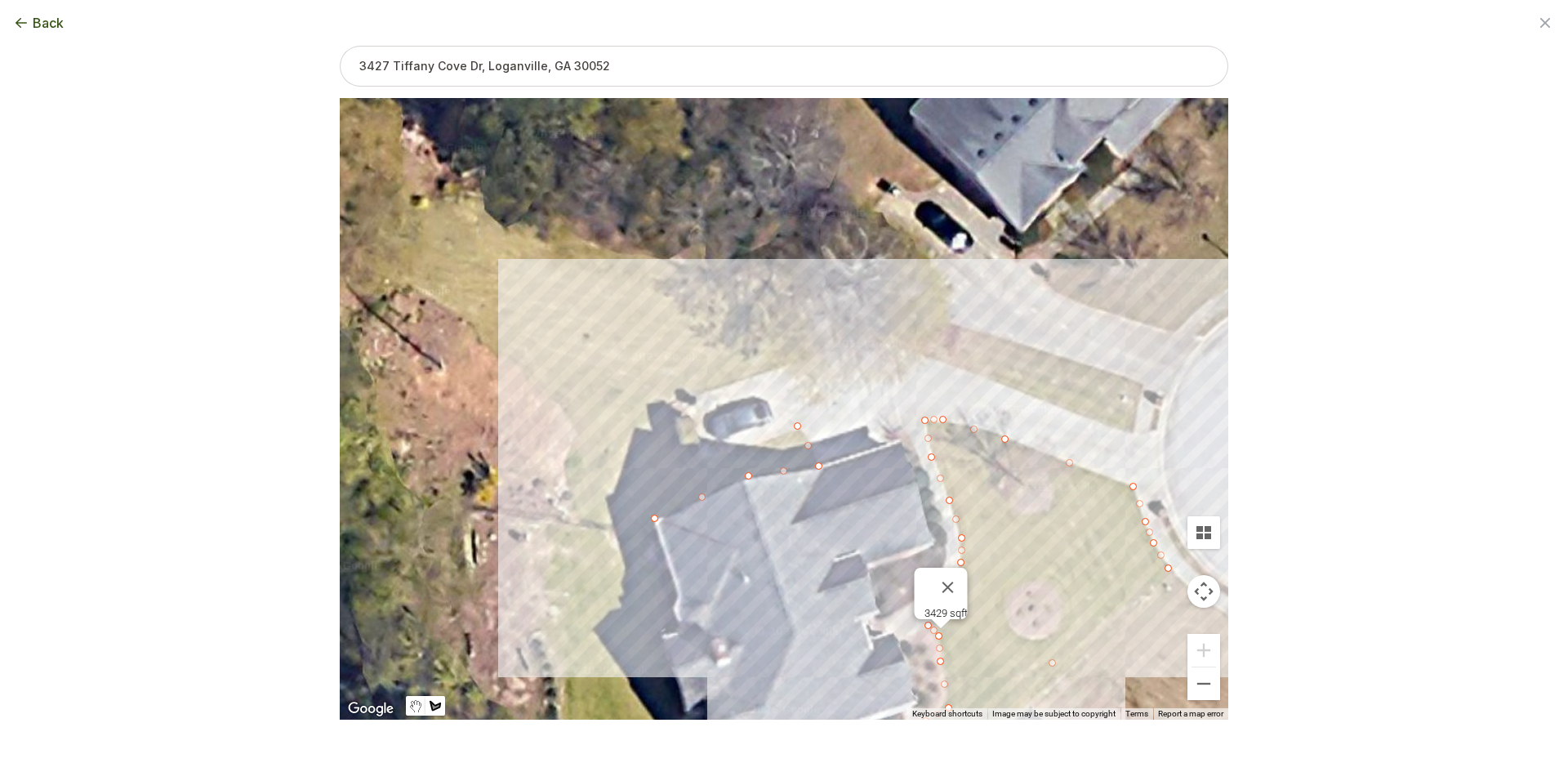
click at [621, 408] on div at bounding box center [784, 409] width 889 height 621
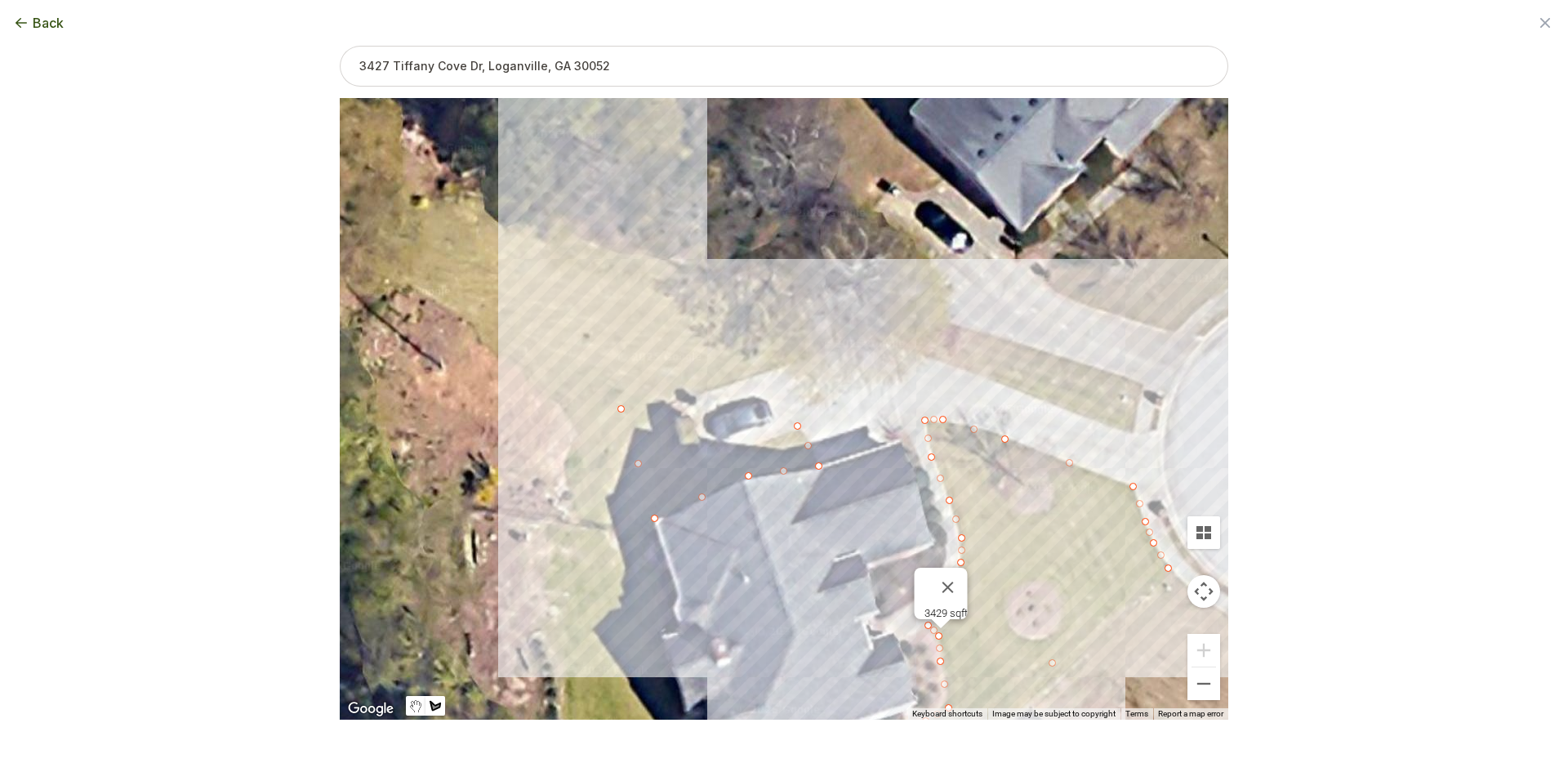
click at [675, 263] on div at bounding box center [784, 409] width 889 height 621
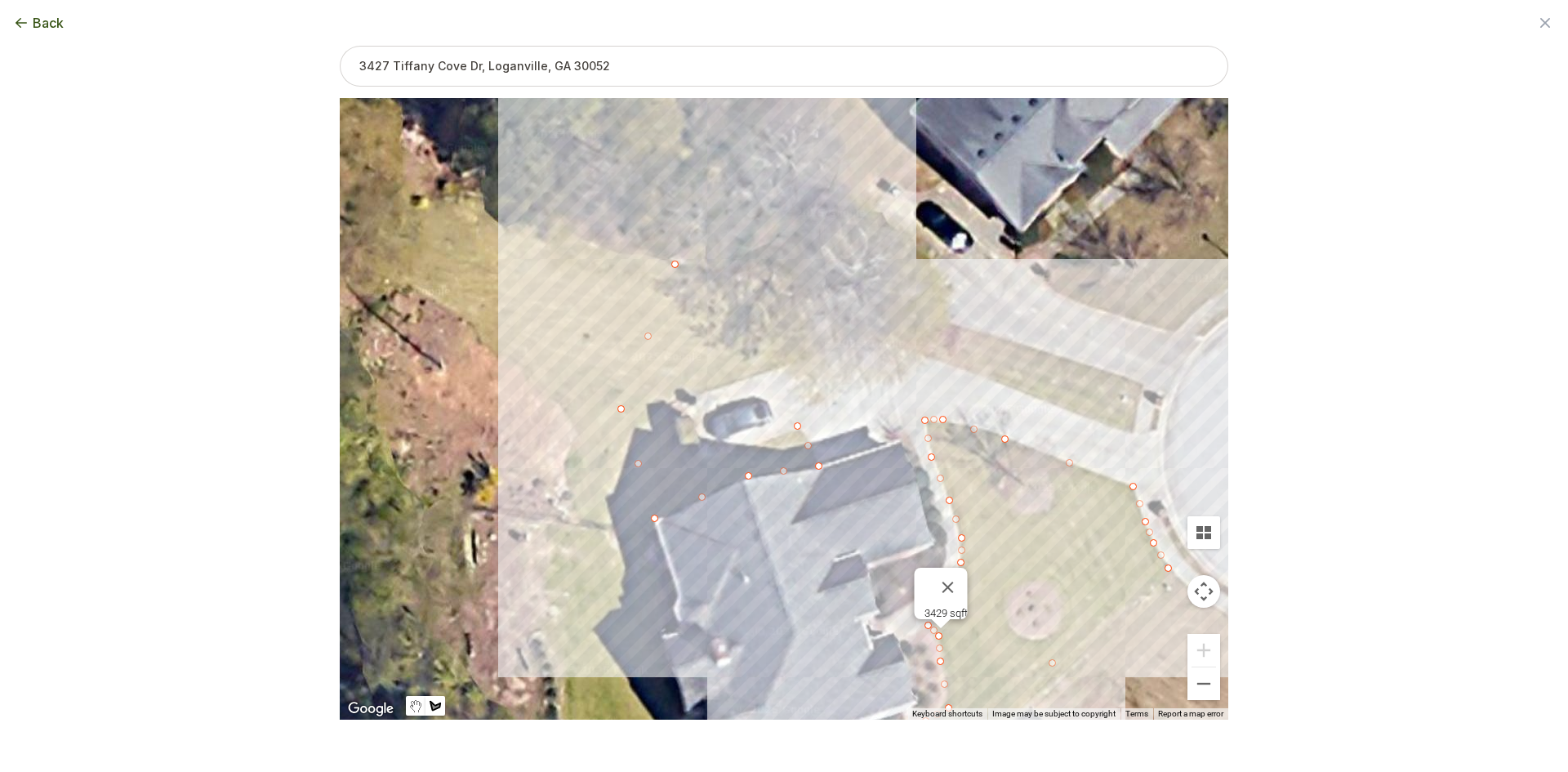
click at [922, 326] on div at bounding box center [784, 409] width 889 height 621
click at [1135, 400] on div at bounding box center [784, 409] width 889 height 621
click at [1134, 433] on div at bounding box center [784, 409] width 889 height 621
click at [1008, 387] on div at bounding box center [784, 409] width 889 height 621
click at [878, 339] on div at bounding box center [784, 409] width 889 height 621
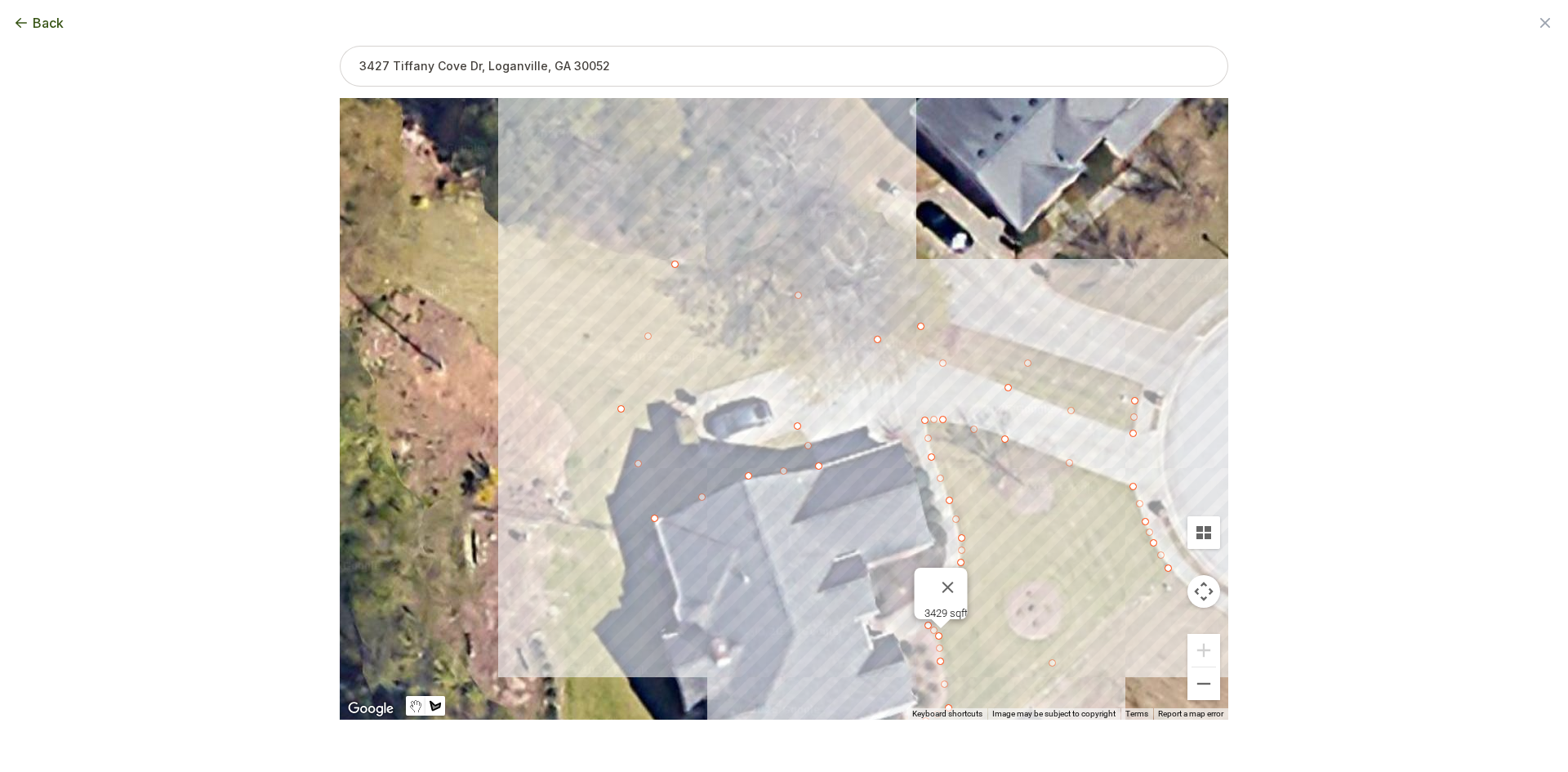
click at [768, 369] on div at bounding box center [784, 409] width 889 height 621
click at [666, 402] on div at bounding box center [784, 409] width 889 height 621
click at [697, 464] on div at bounding box center [784, 409] width 889 height 621
click at [796, 427] on div at bounding box center [784, 409] width 889 height 621
click at [712, 746] on button "Select another area" at bounding box center [672, 745] width 117 height 16
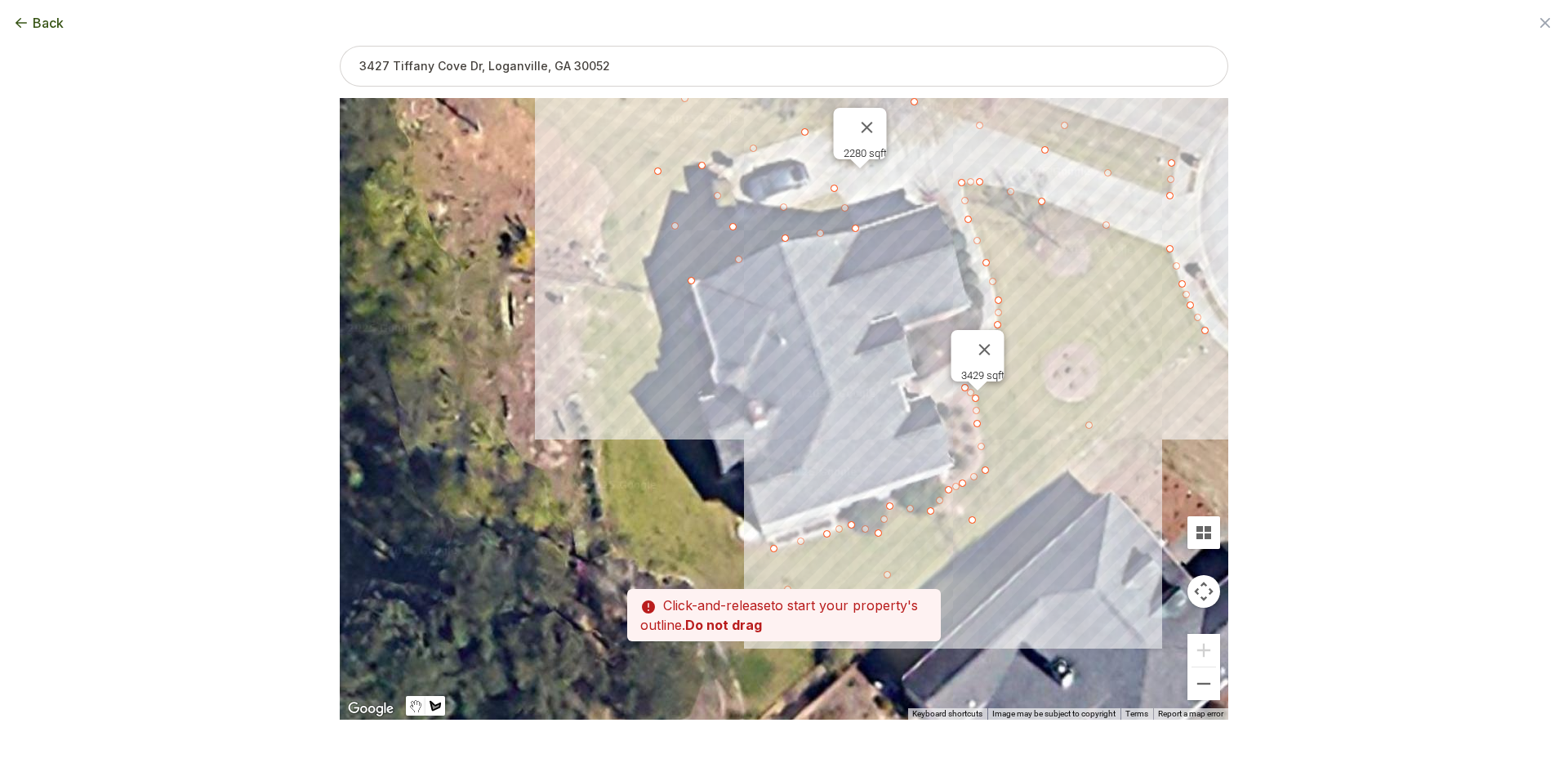
drag, startPoint x: 810, startPoint y: 597, endPoint x: 841, endPoint y: 342, distance: 256.9
click at [841, 342] on div at bounding box center [784, 409] width 889 height 621
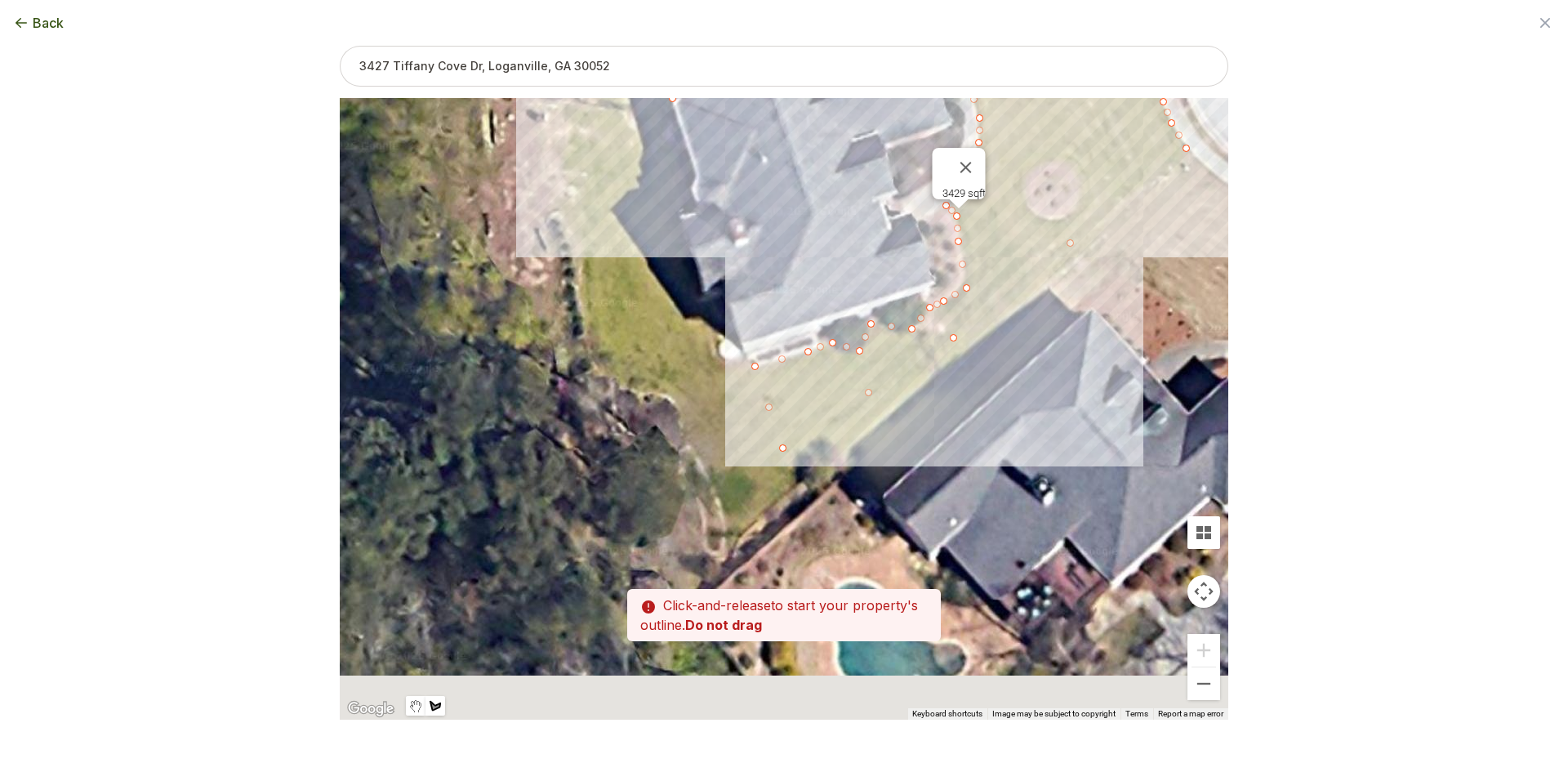
drag, startPoint x: 815, startPoint y: 443, endPoint x: 802, endPoint y: 279, distance: 164.5
click at [802, 279] on div at bounding box center [784, 409] width 889 height 621
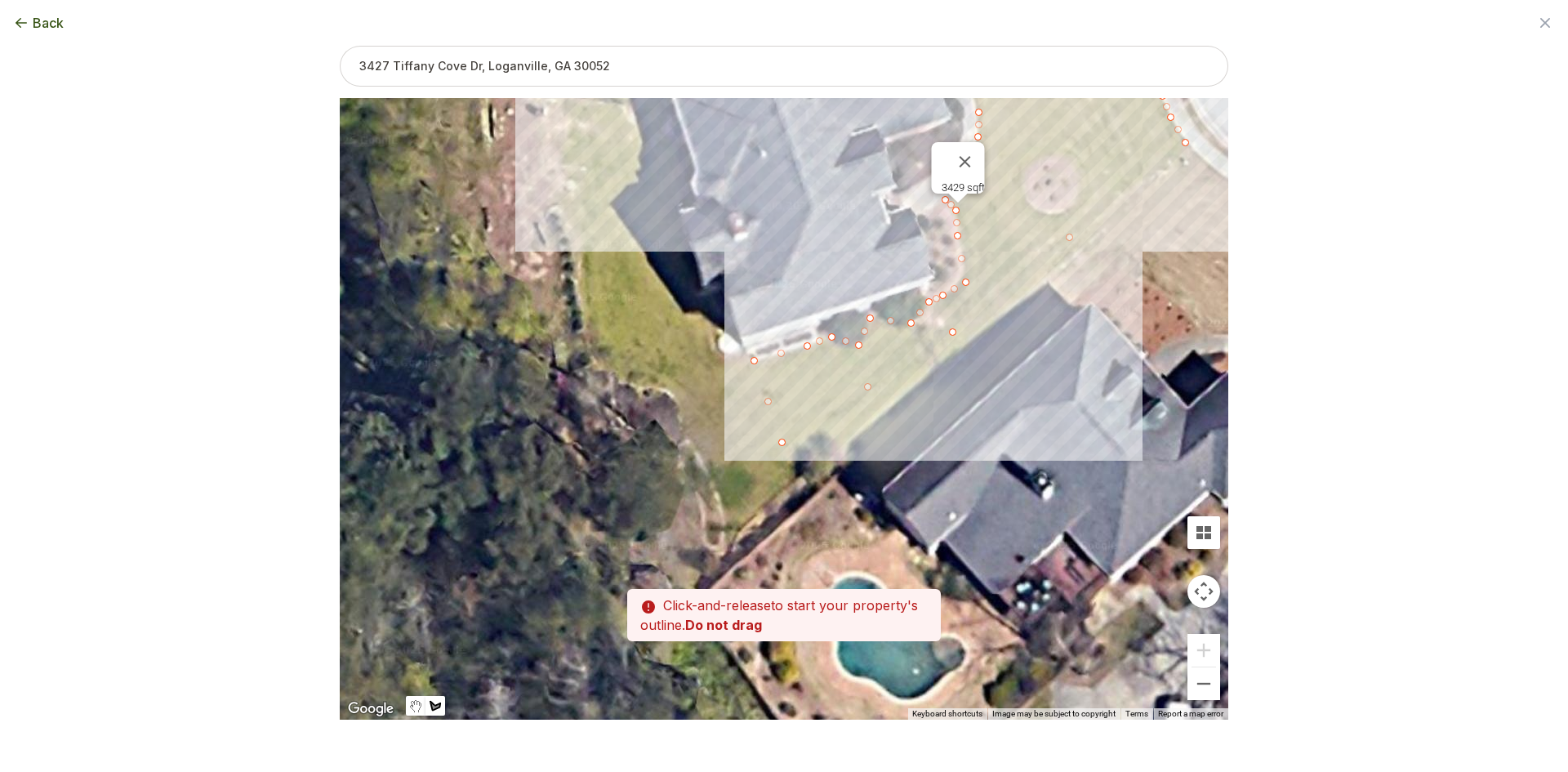
click at [780, 444] on div at bounding box center [784, 409] width 889 height 621
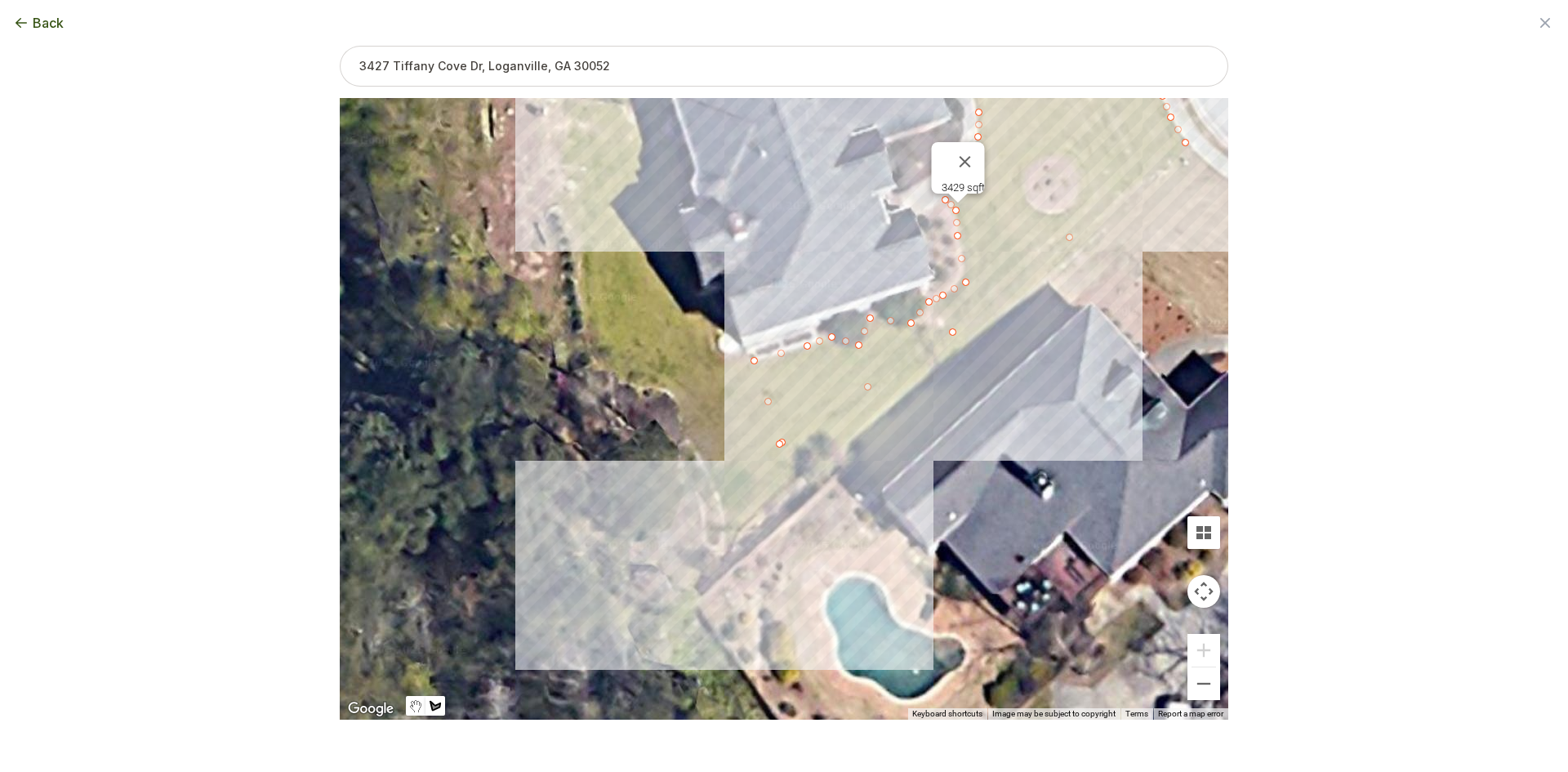
click at [725, 512] on div at bounding box center [784, 409] width 889 height 621
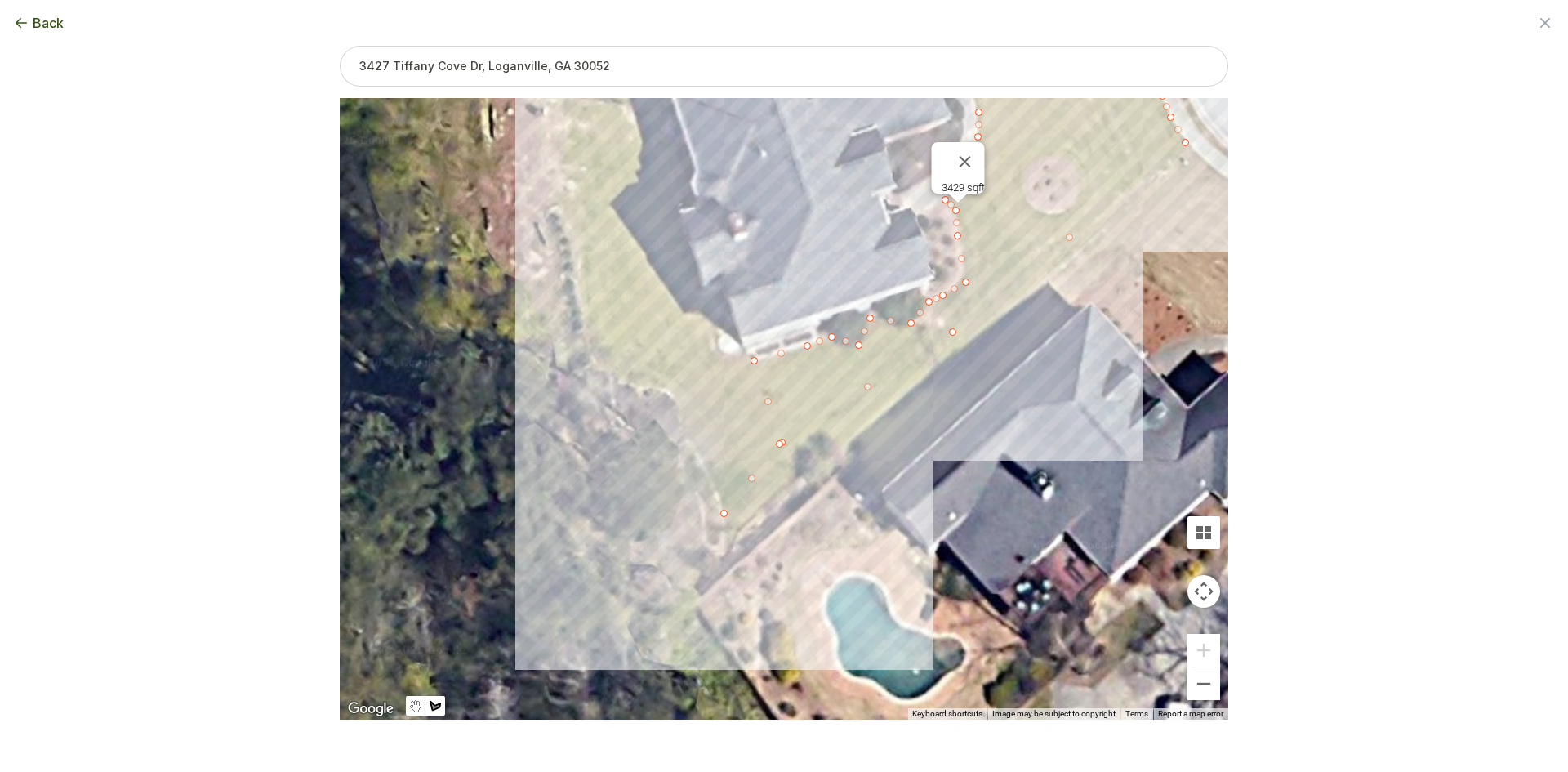
click at [697, 443] on div at bounding box center [784, 409] width 889 height 621
click at [674, 396] on div at bounding box center [784, 409] width 889 height 621
click at [615, 375] on div at bounding box center [784, 409] width 889 height 621
click at [590, 350] on div at bounding box center [784, 409] width 889 height 621
click at [577, 259] on div at bounding box center [784, 409] width 889 height 621
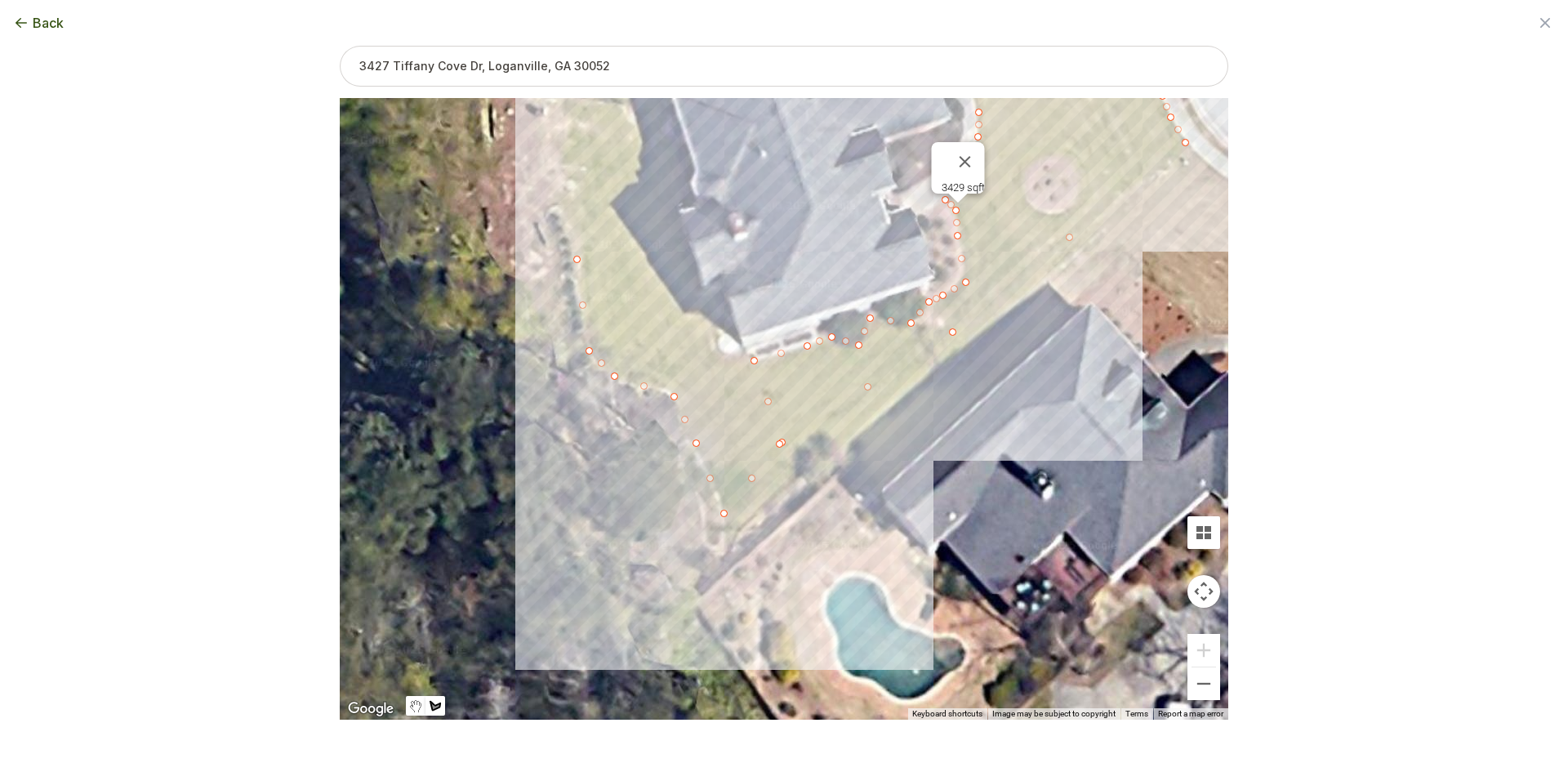
click at [564, 205] on div at bounding box center [784, 409] width 889 height 621
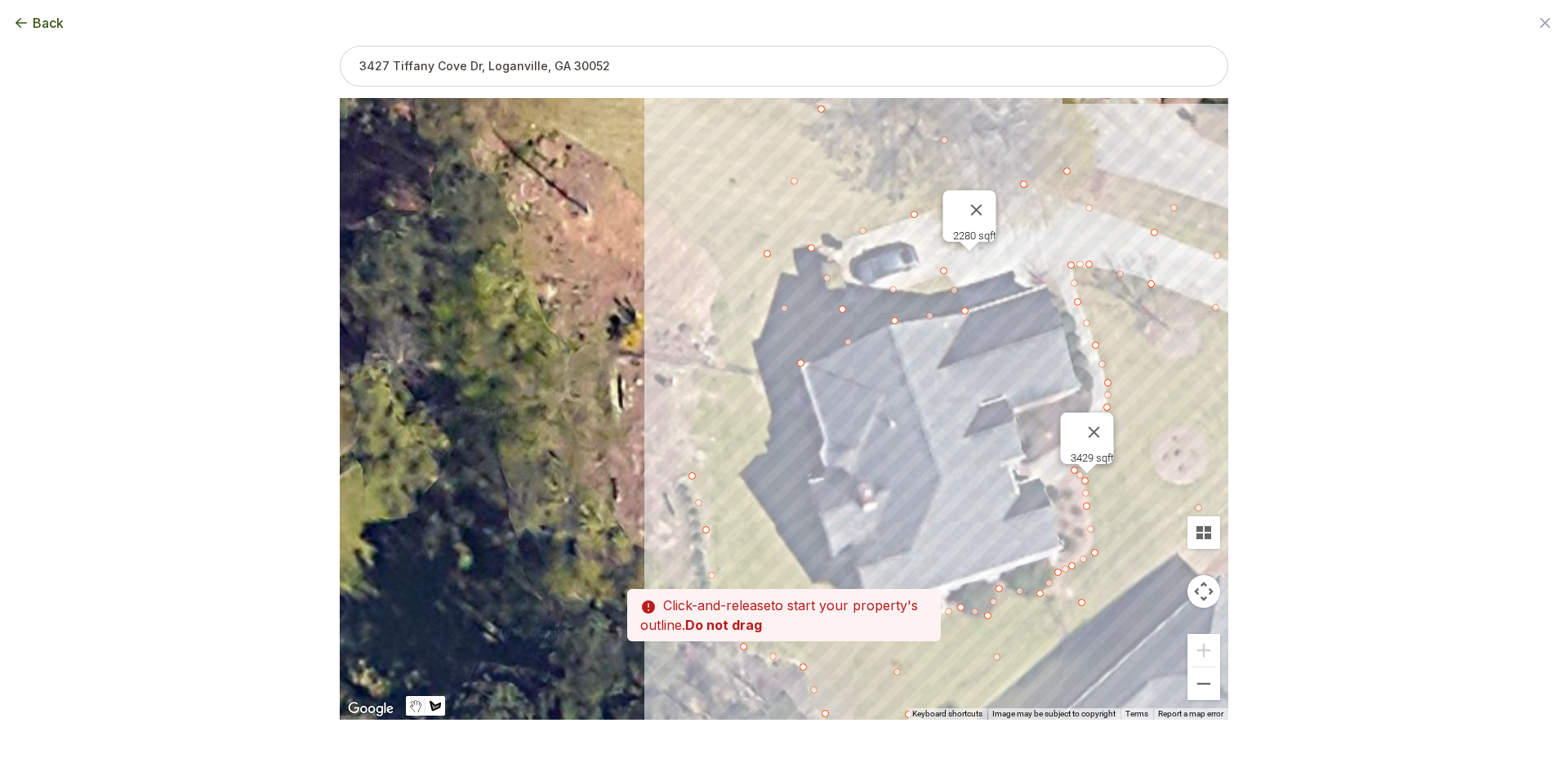
drag, startPoint x: 566, startPoint y: 141, endPoint x: 697, endPoint y: 412, distance: 301.0
click at [697, 412] on div at bounding box center [784, 409] width 889 height 621
click at [697, 393] on div at bounding box center [784, 409] width 889 height 621
click at [710, 345] on div at bounding box center [784, 409] width 889 height 621
click at [715, 287] on div at bounding box center [784, 409] width 889 height 621
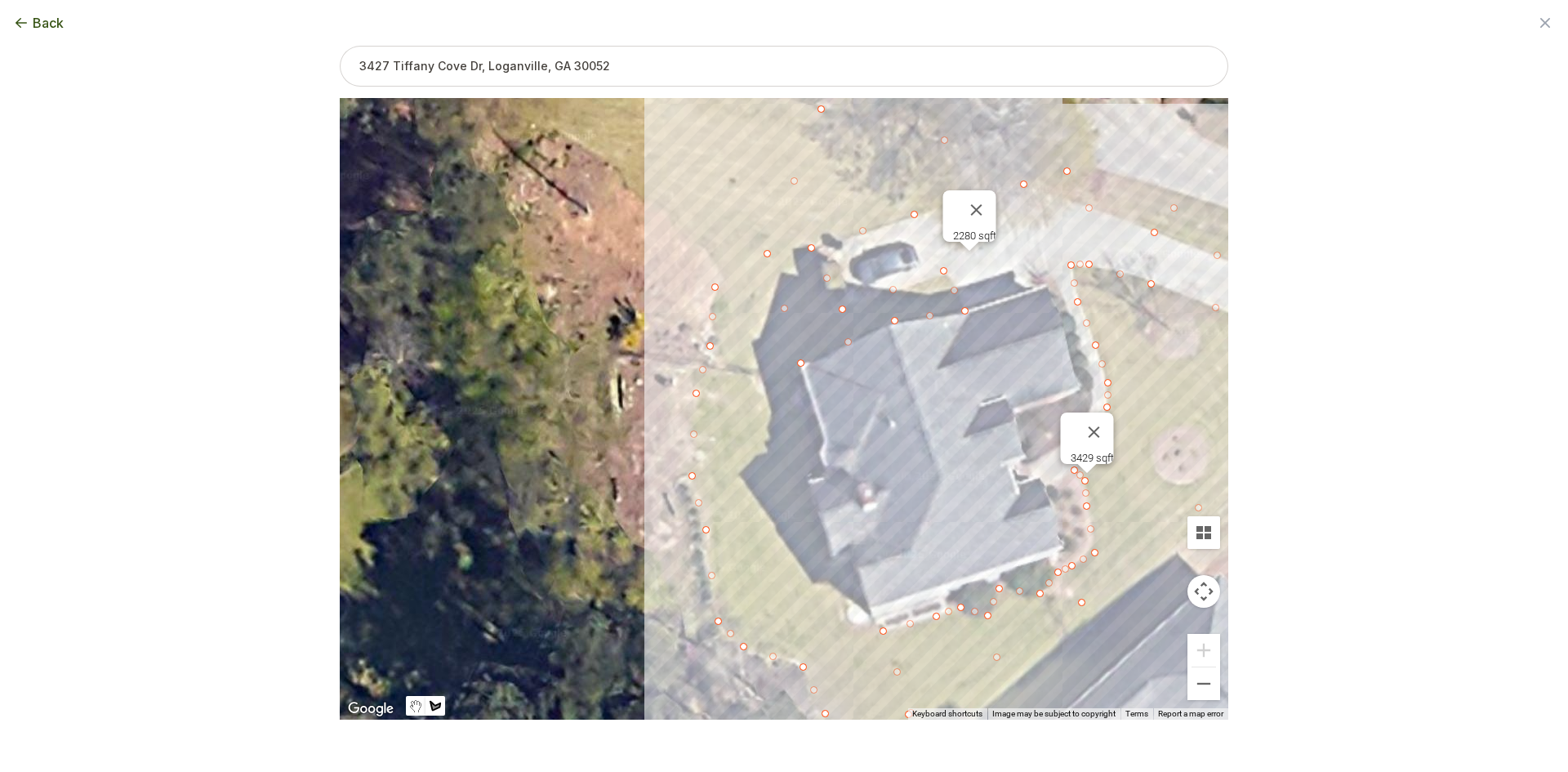
click at [720, 271] on div at bounding box center [784, 409] width 889 height 621
click at [669, 207] on div at bounding box center [784, 409] width 889 height 621
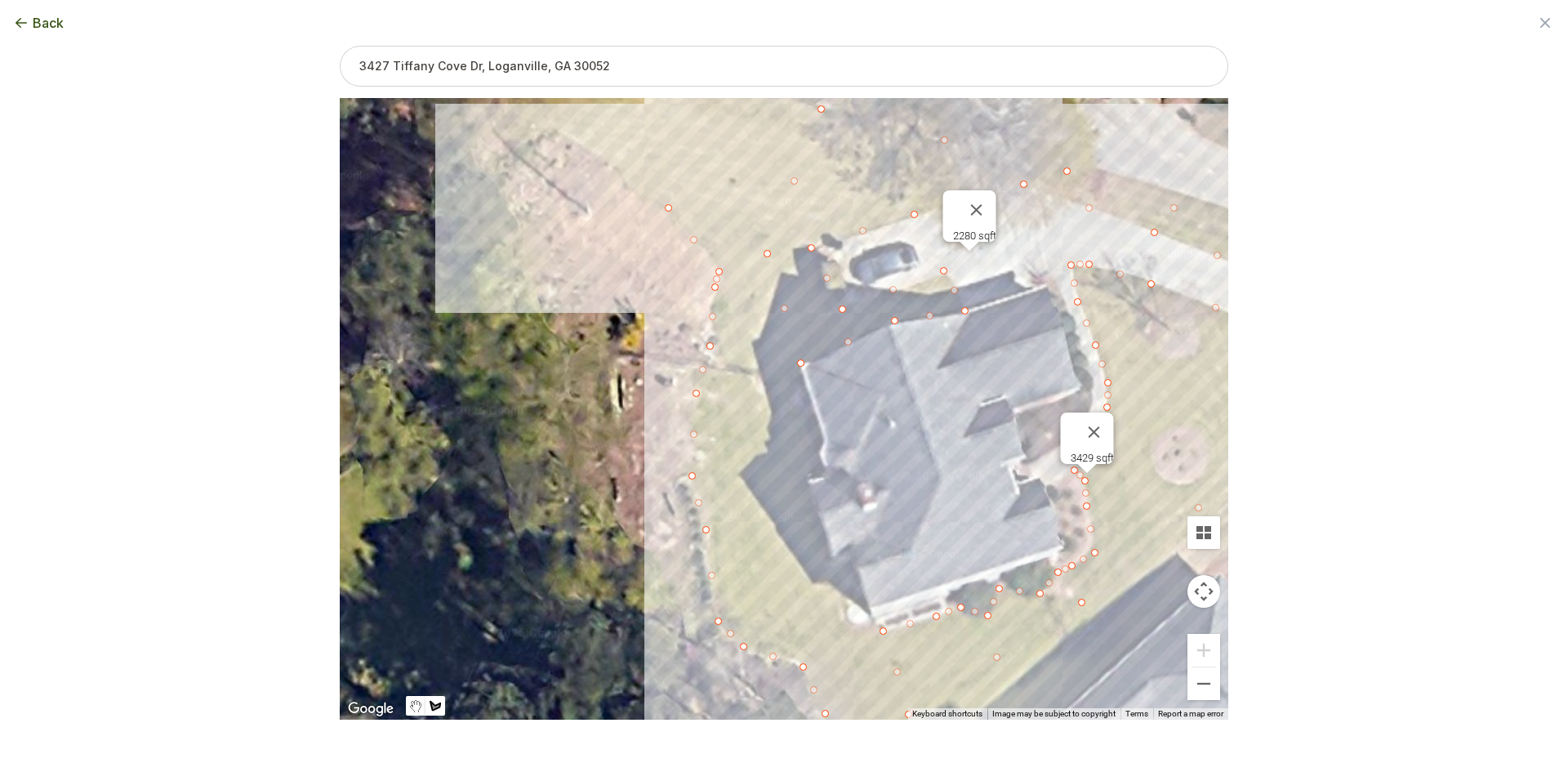
click at [592, 158] on div at bounding box center [784, 409] width 889 height 621
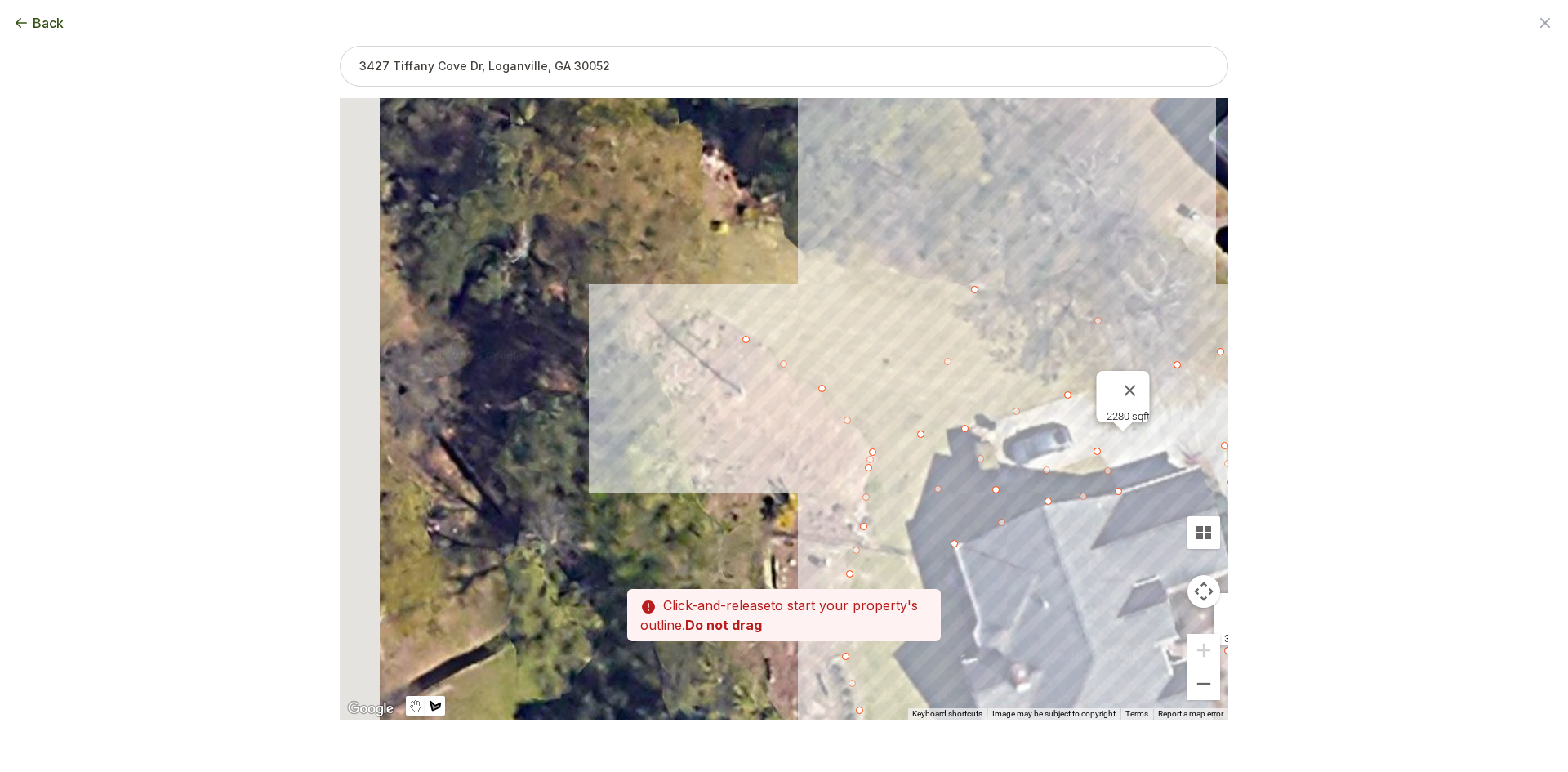
drag, startPoint x: 561, startPoint y: 135, endPoint x: 709, endPoint y: 313, distance: 231.5
click at [709, 313] on div at bounding box center [784, 409] width 889 height 621
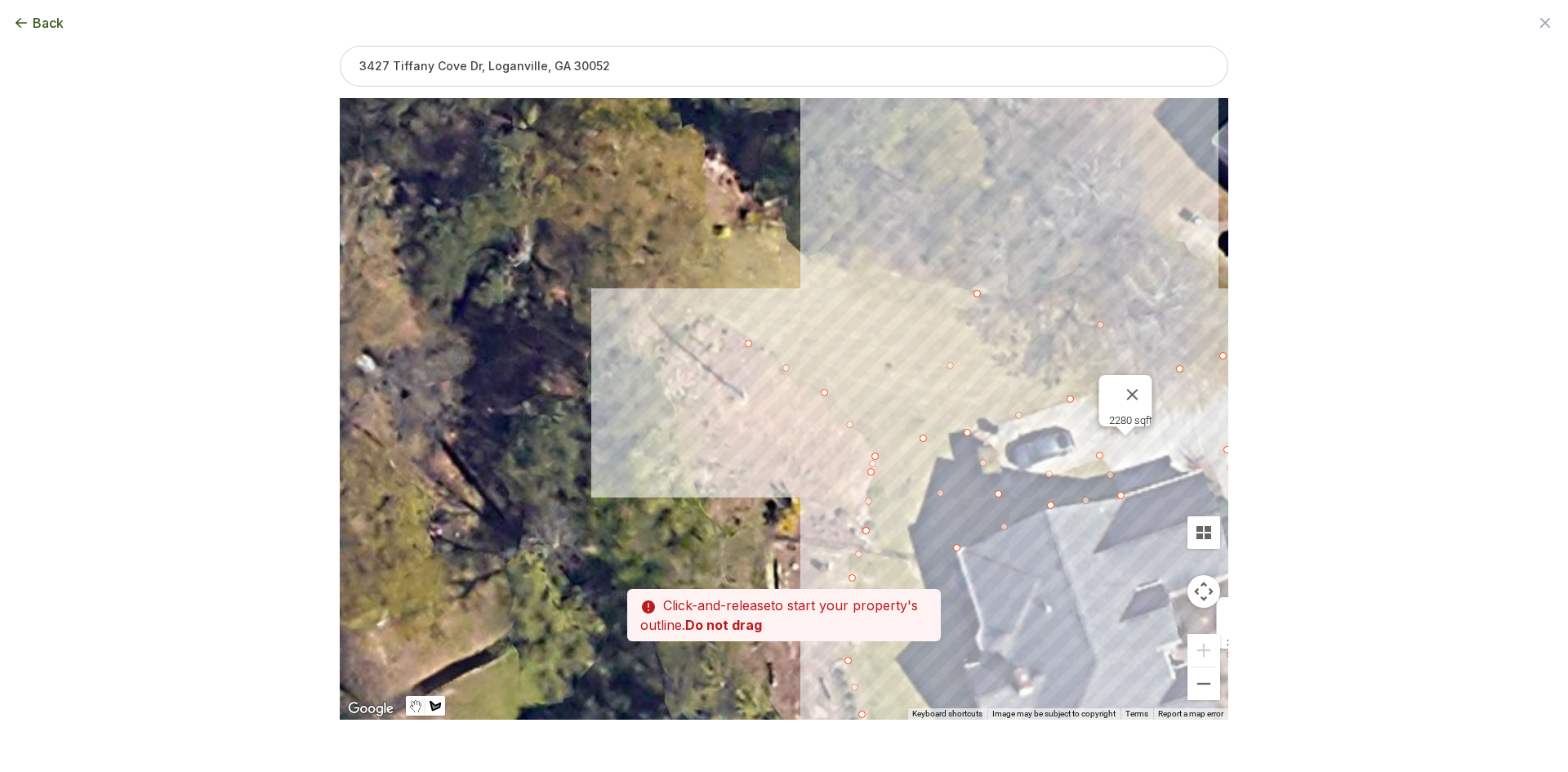
click at [672, 306] on div at bounding box center [784, 409] width 889 height 621
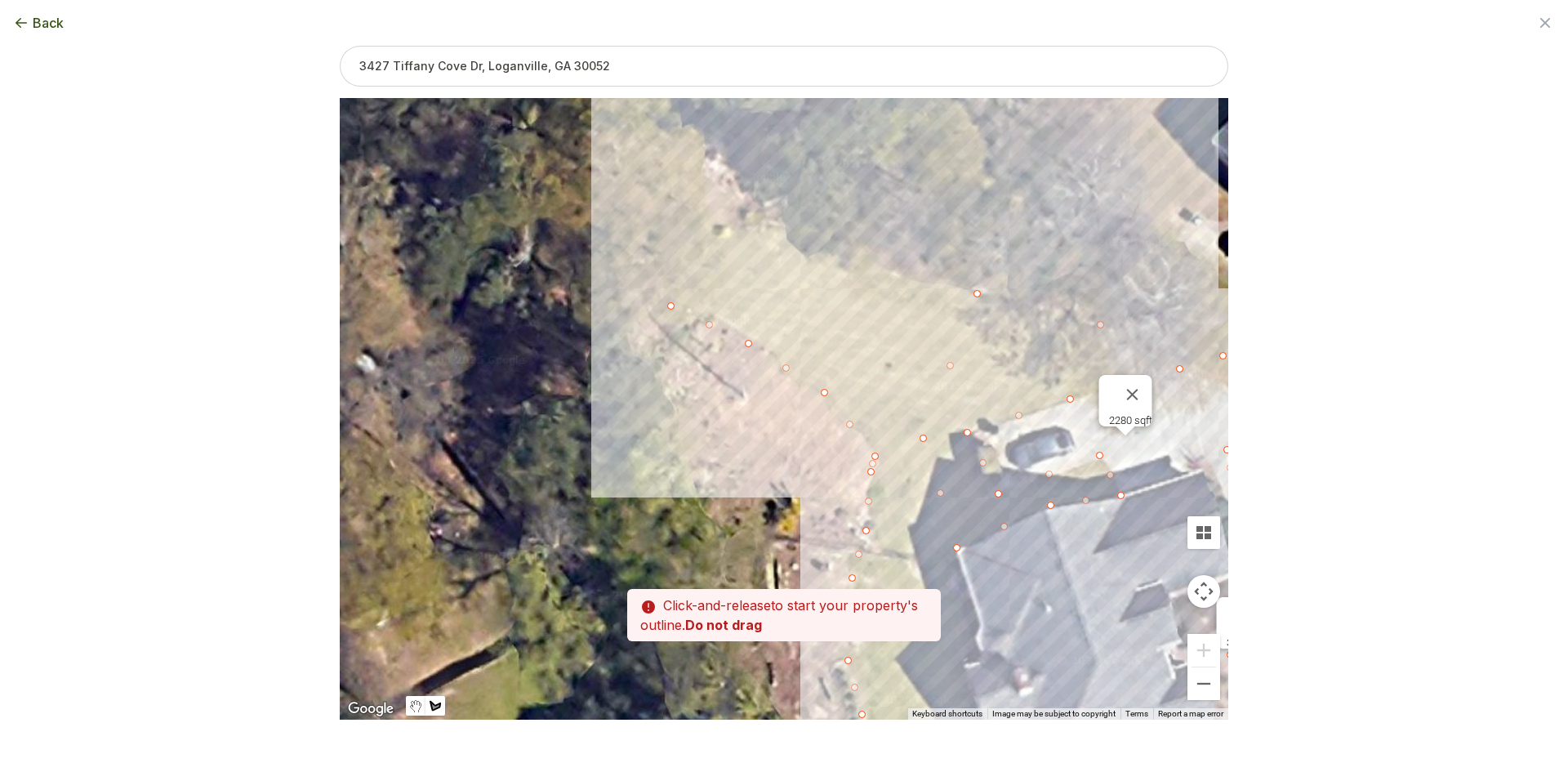
click at [735, 232] on div at bounding box center [784, 409] width 889 height 621
click at [782, 230] on div at bounding box center [784, 409] width 889 height 621
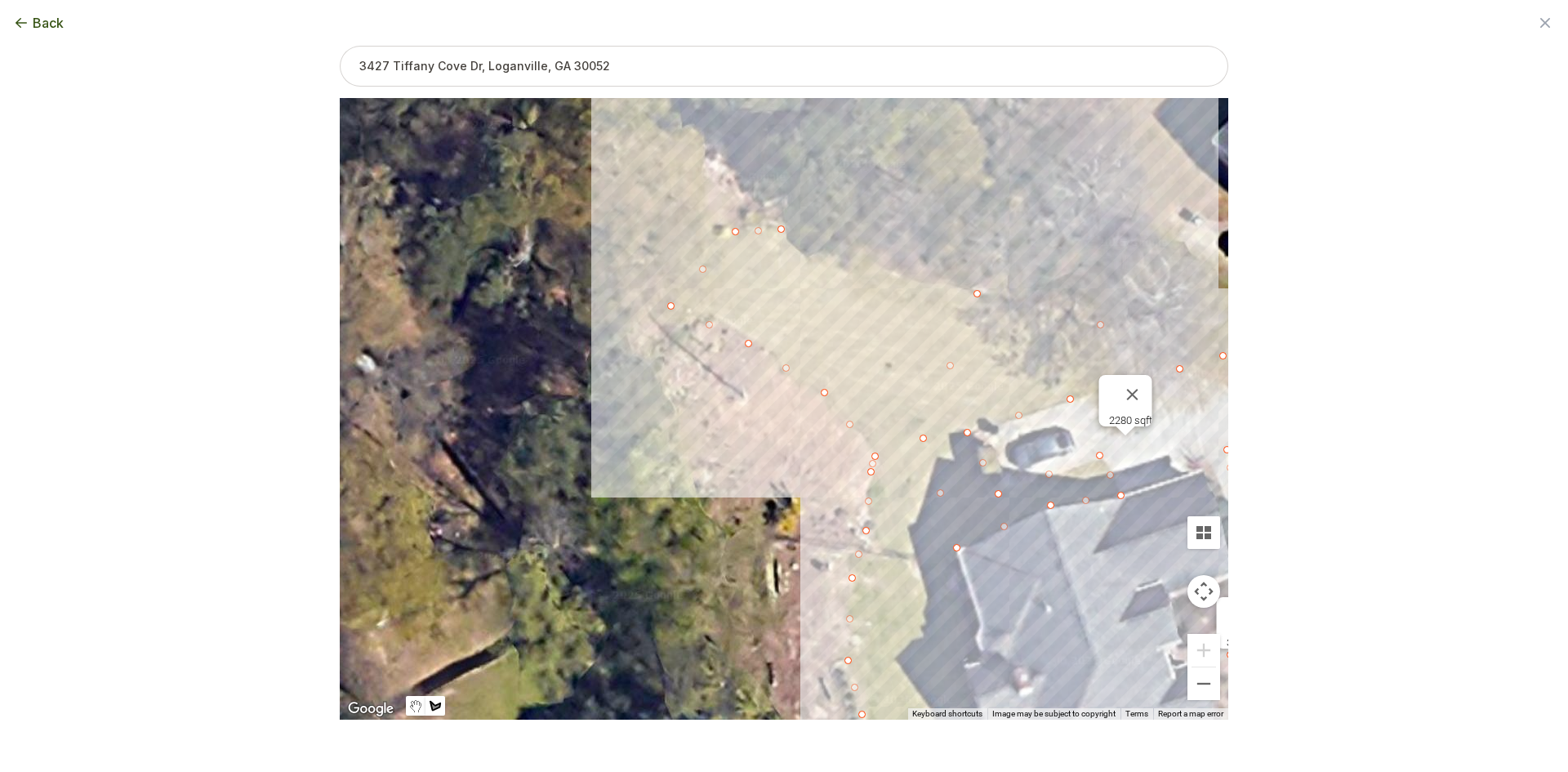
click at [804, 254] on div at bounding box center [784, 409] width 889 height 621
click at [844, 260] on div at bounding box center [784, 409] width 889 height 621
click at [971, 290] on div at bounding box center [784, 409] width 889 height 621
click at [958, 341] on div at bounding box center [784, 409] width 889 height 621
click at [941, 380] on div at bounding box center [784, 409] width 889 height 621
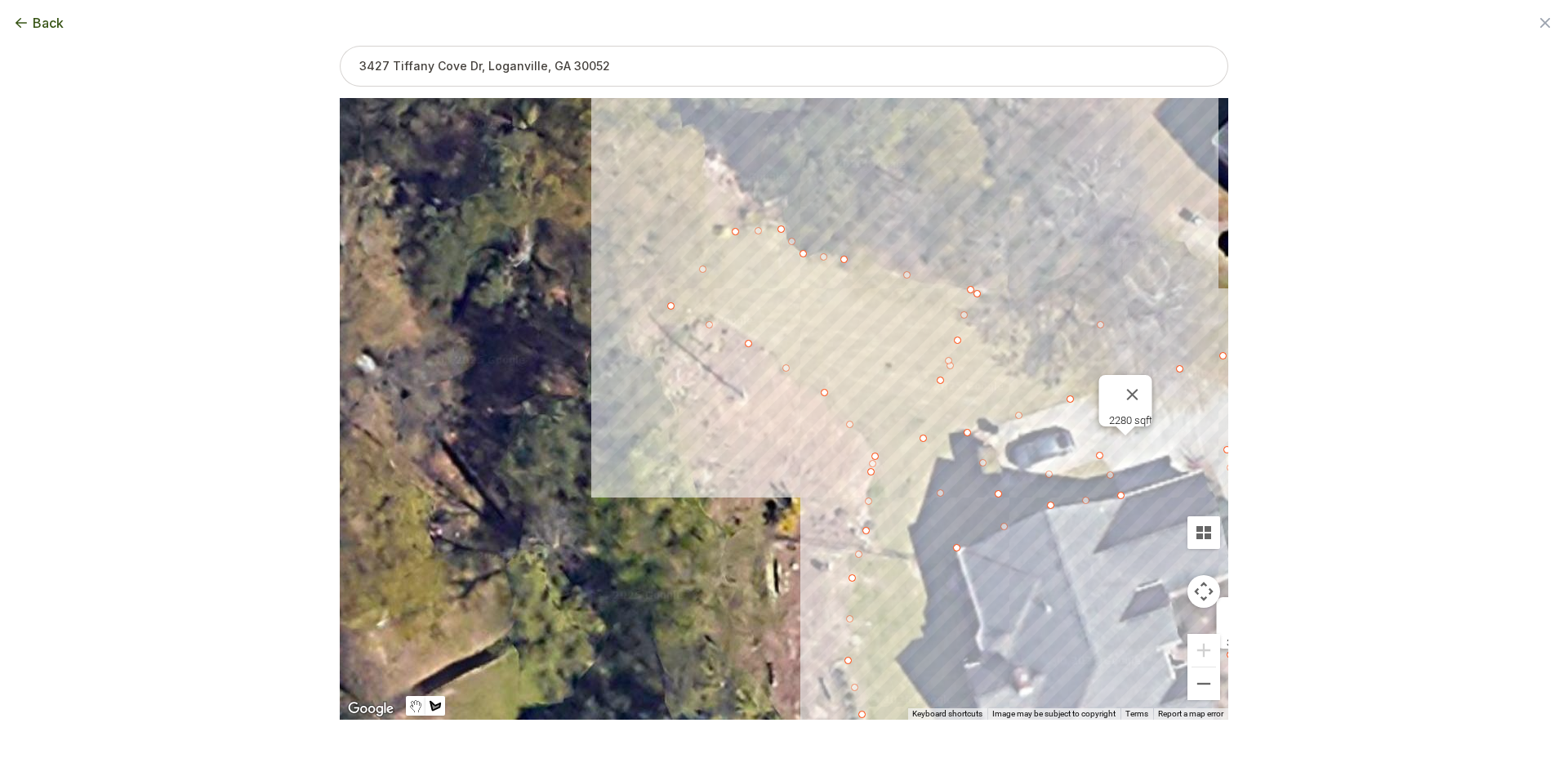
click at [921, 438] on div at bounding box center [784, 409] width 889 height 621
click at [937, 499] on div at bounding box center [784, 409] width 889 height 621
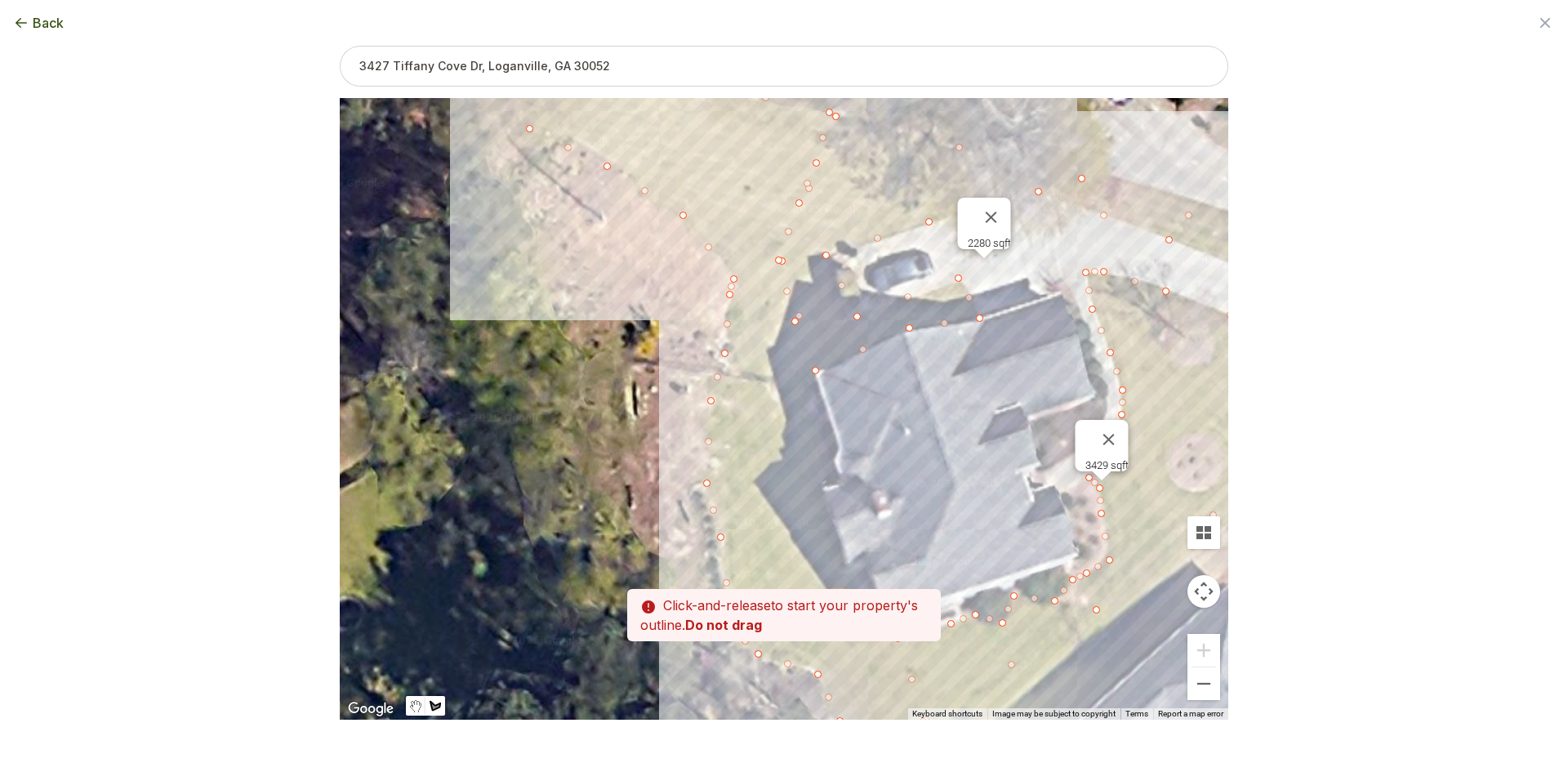
drag, startPoint x: 926, startPoint y: 542, endPoint x: 778, endPoint y: 358, distance: 236.1
click at [778, 358] on div at bounding box center [784, 409] width 889 height 621
click at [812, 376] on div at bounding box center [784, 409] width 889 height 621
click at [837, 441] on div at bounding box center [784, 409] width 889 height 621
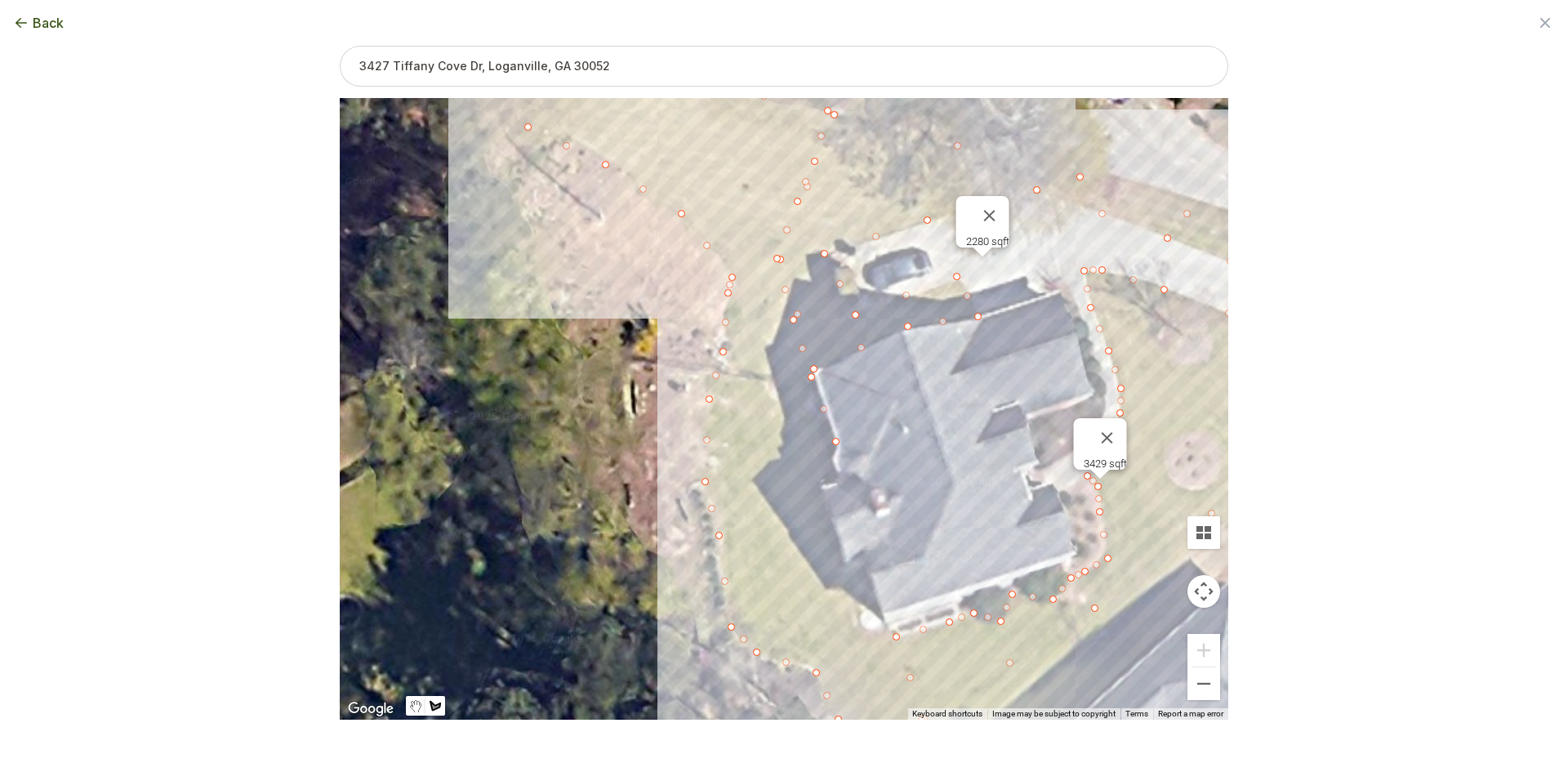
click at [829, 465] on div at bounding box center [784, 409] width 889 height 621
click at [821, 483] on div at bounding box center [784, 409] width 889 height 621
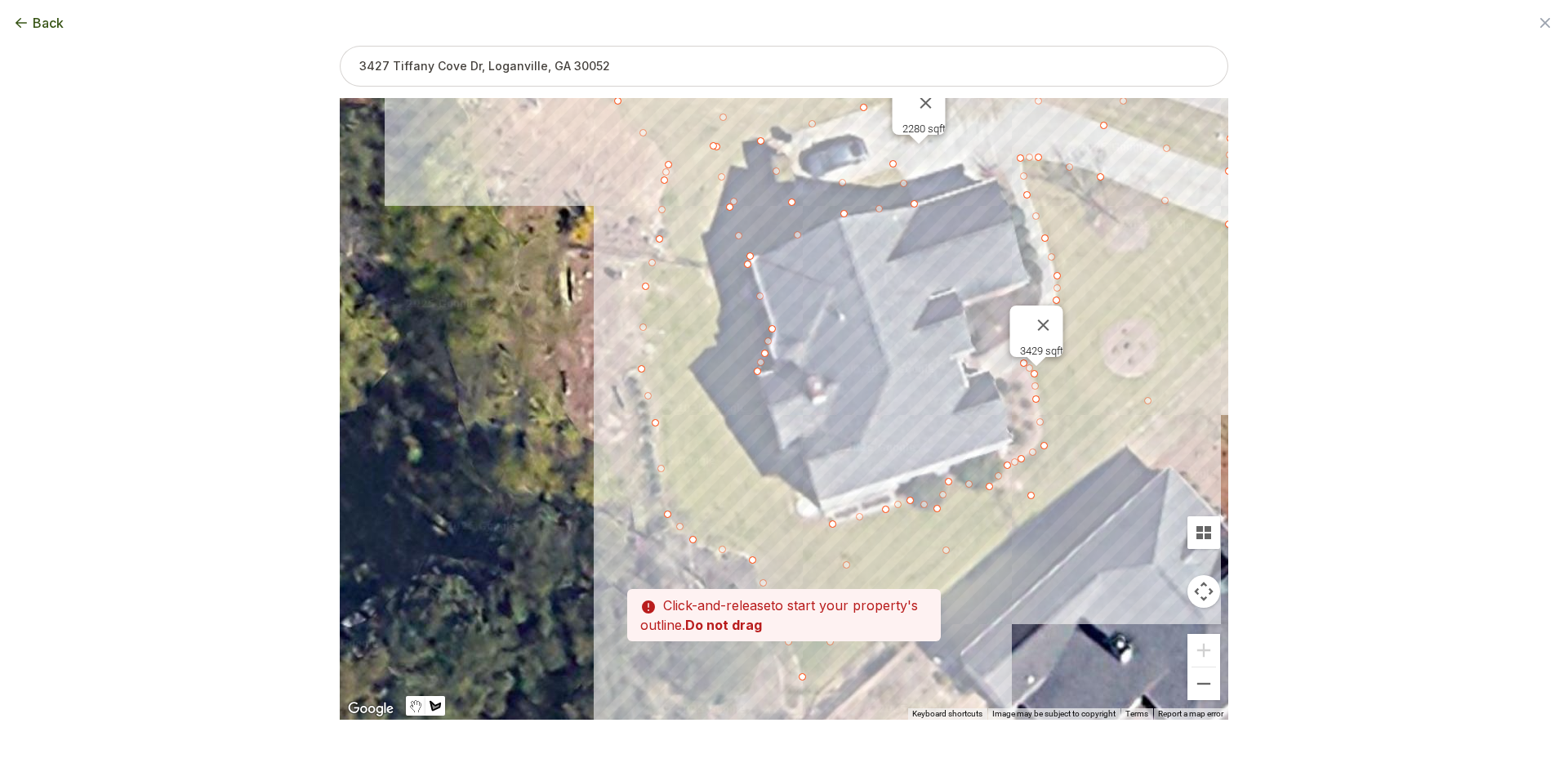
drag, startPoint x: 817, startPoint y: 527, endPoint x: 745, endPoint y: 400, distance: 146.0
click at [745, 400] on div at bounding box center [784, 409] width 889 height 621
click at [776, 452] on div at bounding box center [784, 409] width 889 height 621
click at [798, 468] on div at bounding box center [784, 409] width 889 height 621
click at [817, 512] on div at bounding box center [784, 409] width 889 height 621
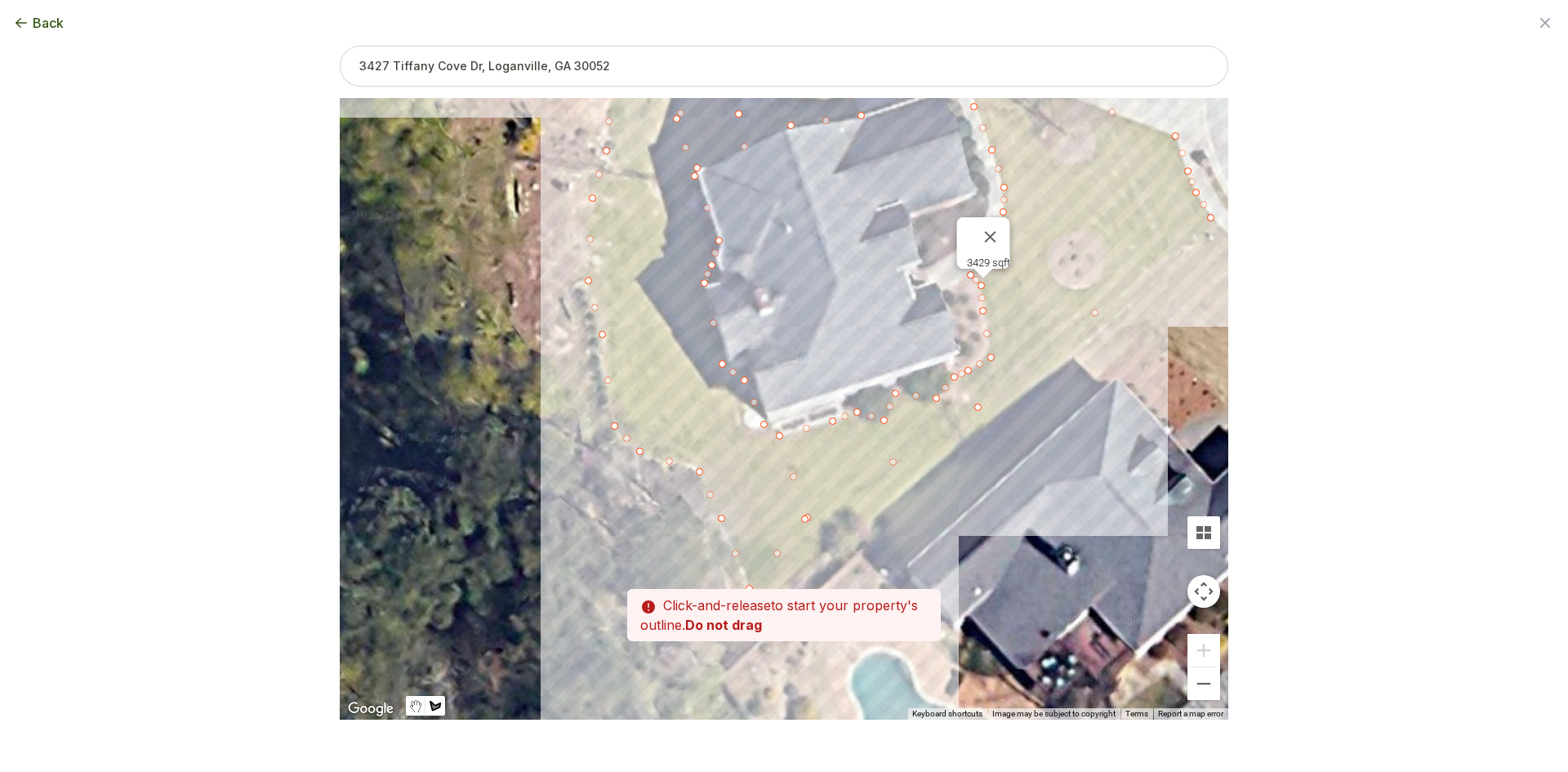
drag, startPoint x: 822, startPoint y: 548, endPoint x: 764, endPoint y: 450, distance: 113.9
click at [763, 450] on div at bounding box center [784, 409] width 889 height 621
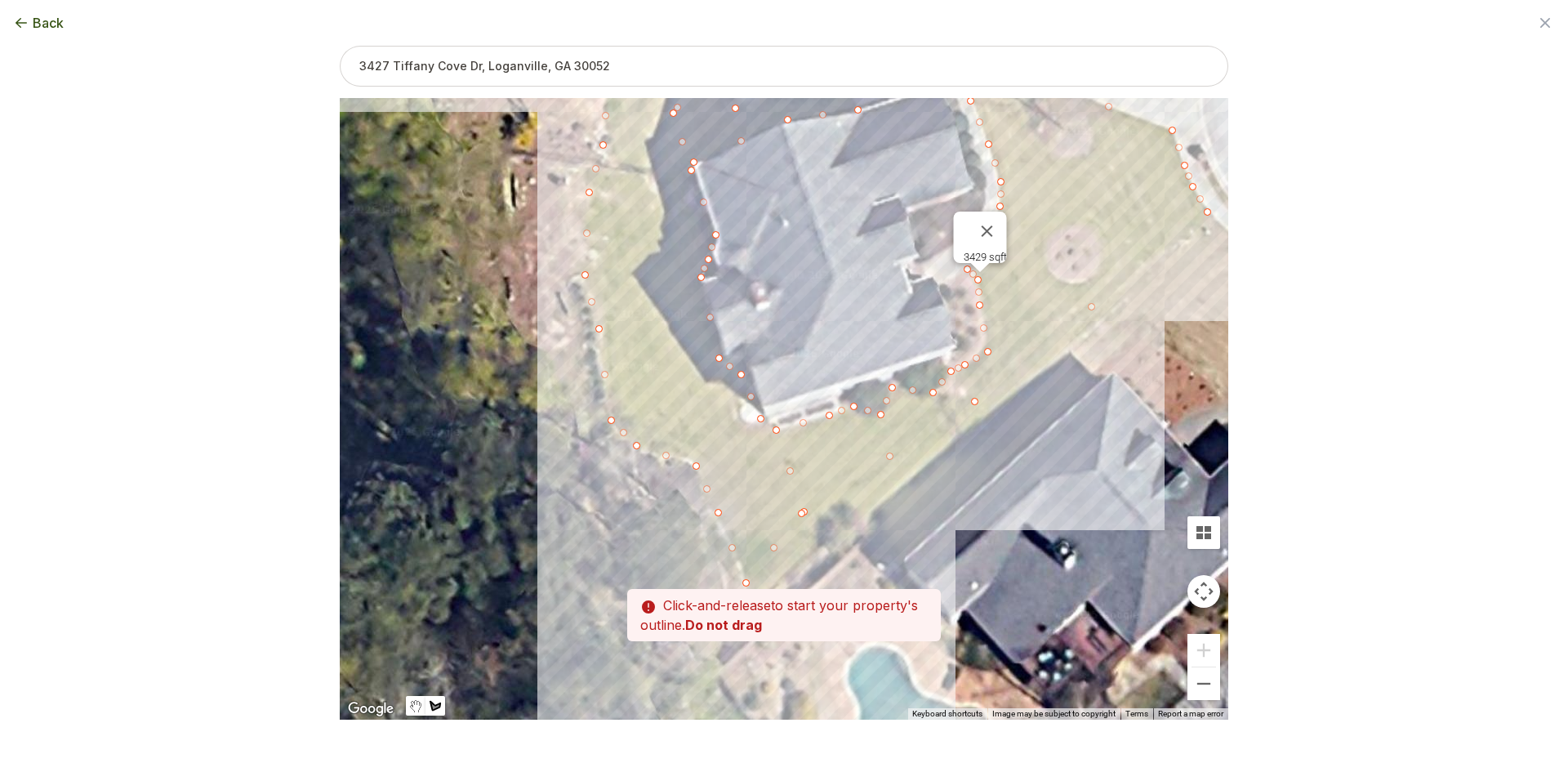
click at [773, 433] on div at bounding box center [784, 409] width 889 height 621
click at [800, 510] on div at bounding box center [784, 409] width 889 height 621
type input "11033"
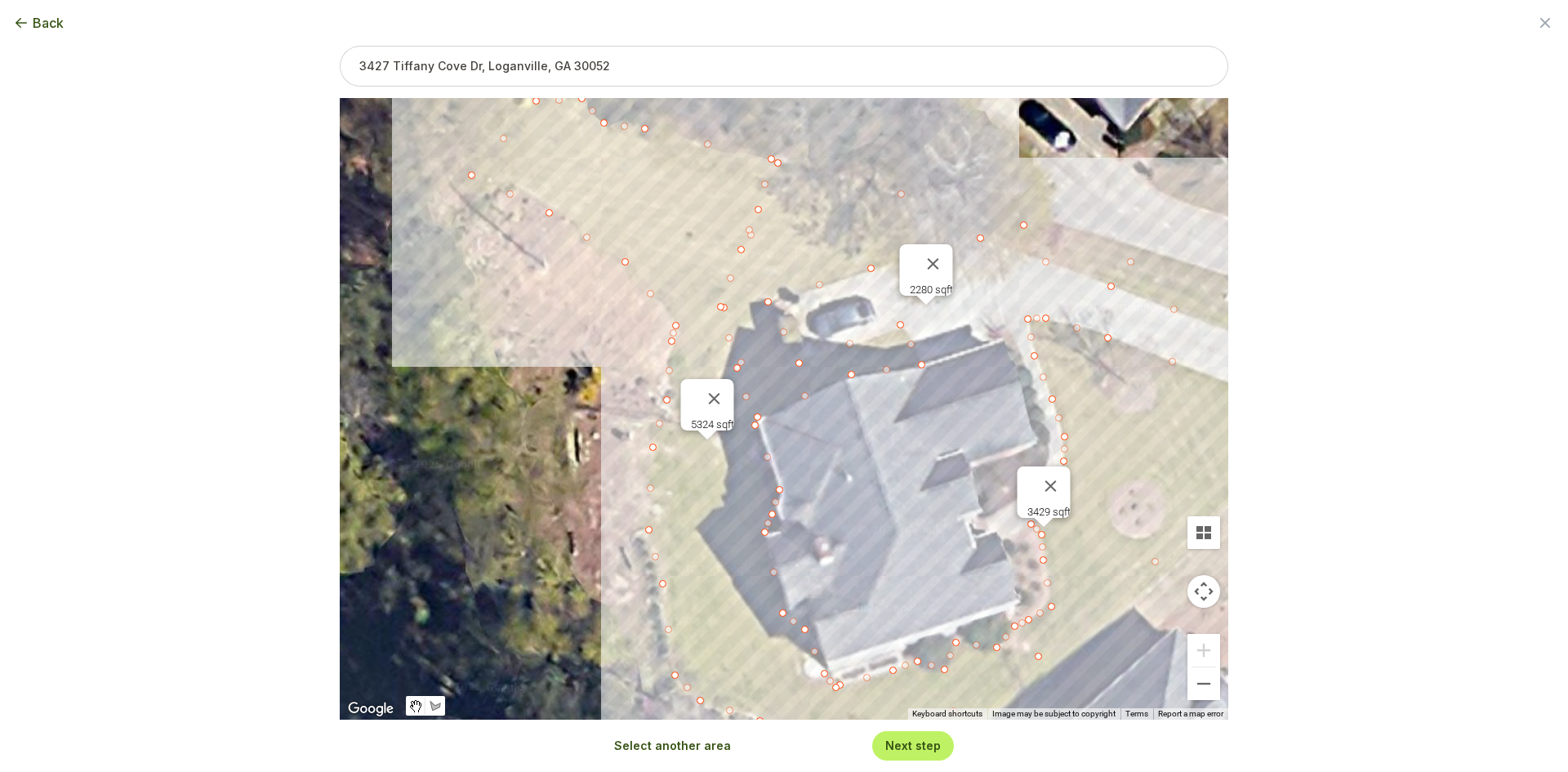
drag, startPoint x: 748, startPoint y: 272, endPoint x: 812, endPoint y: 497, distance: 233.9
click at [812, 497] on div "3429 sqft 2280 sqft 5324 sqft" at bounding box center [784, 409] width 889 height 621
